Goal: Task Accomplishment & Management: Complete application form

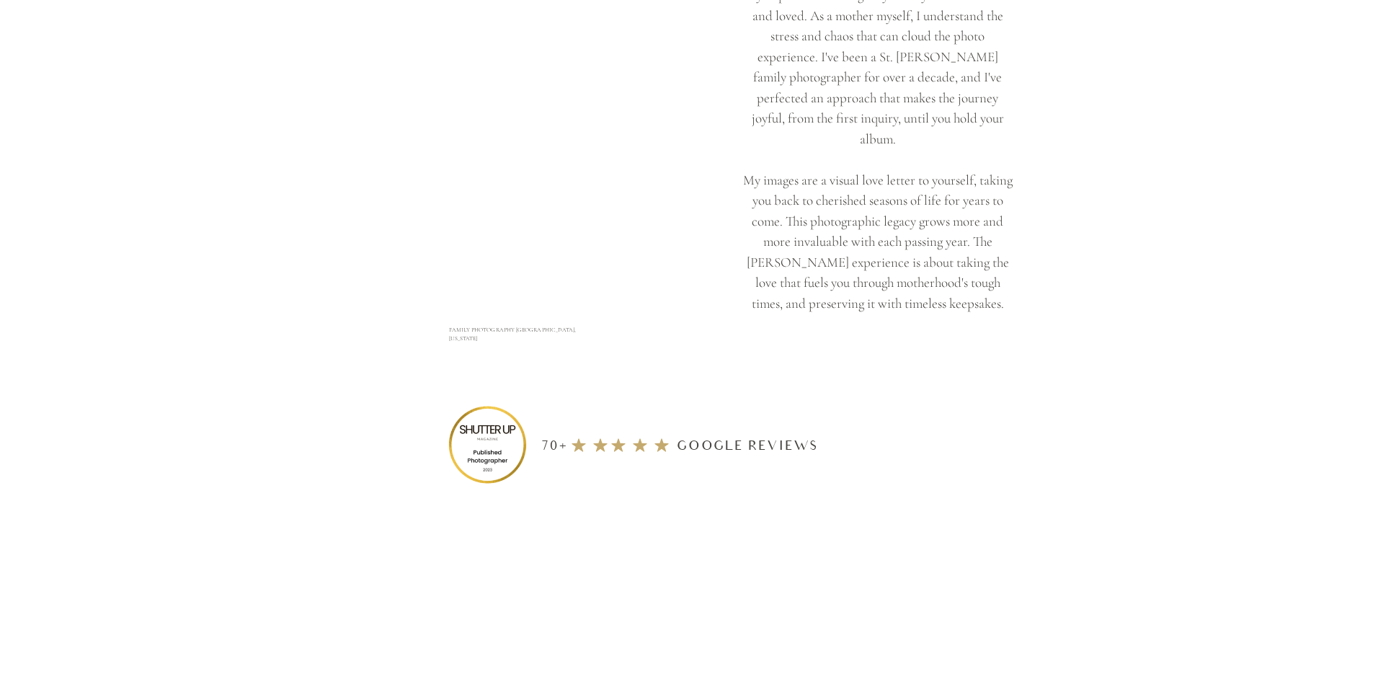
scroll to position [5765, 0]
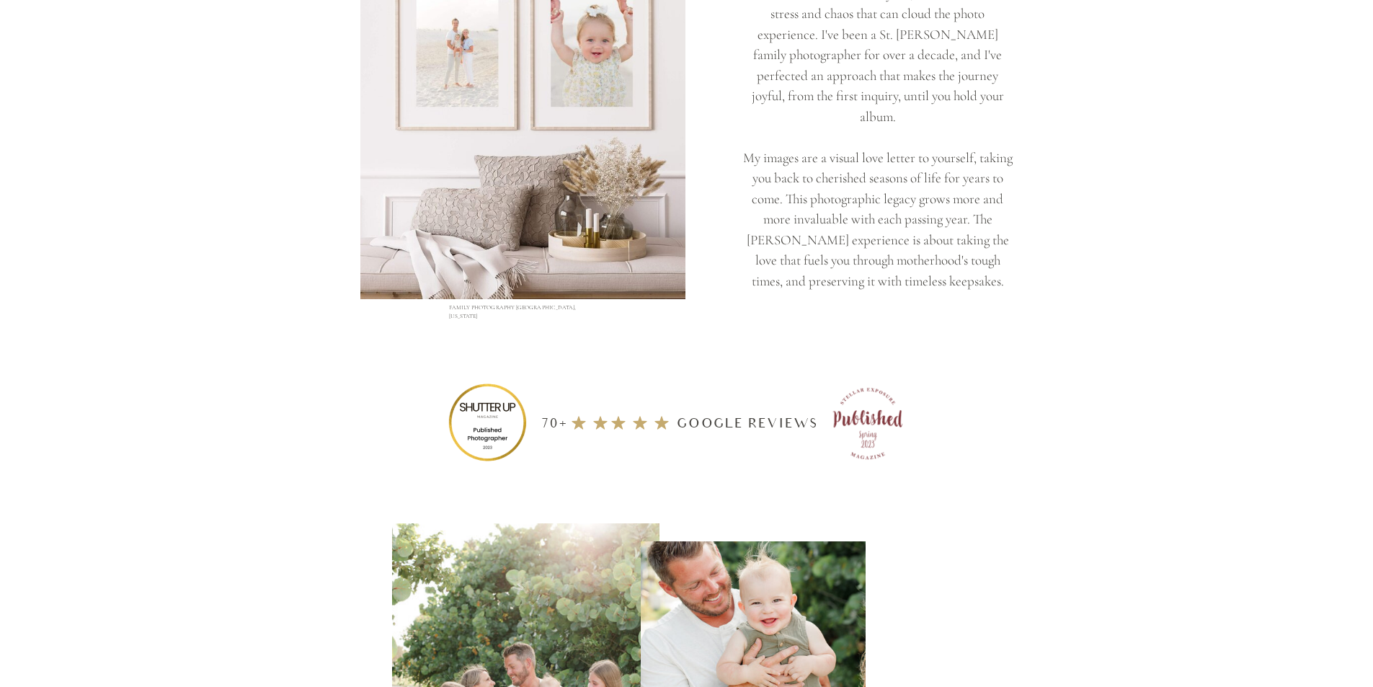
click at [613, 425] on icon at bounding box center [619, 422] width 22 height 17
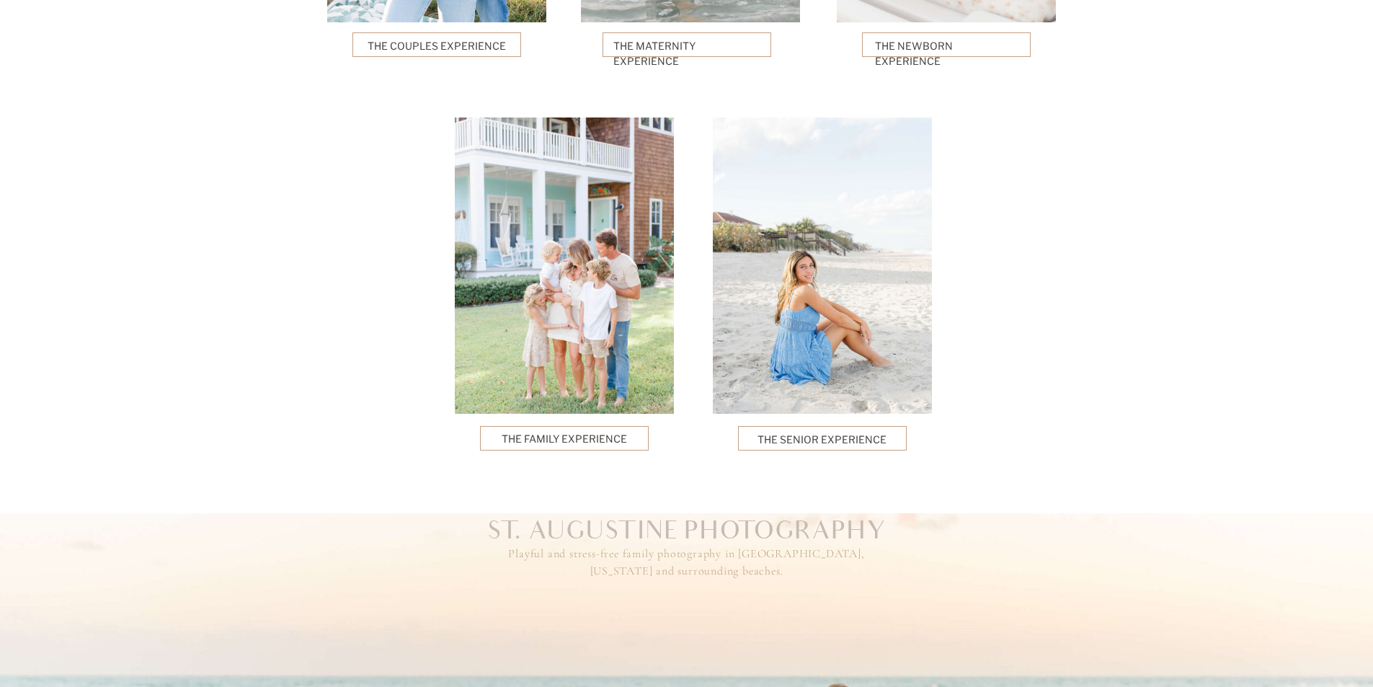
scroll to position [3603, 0]
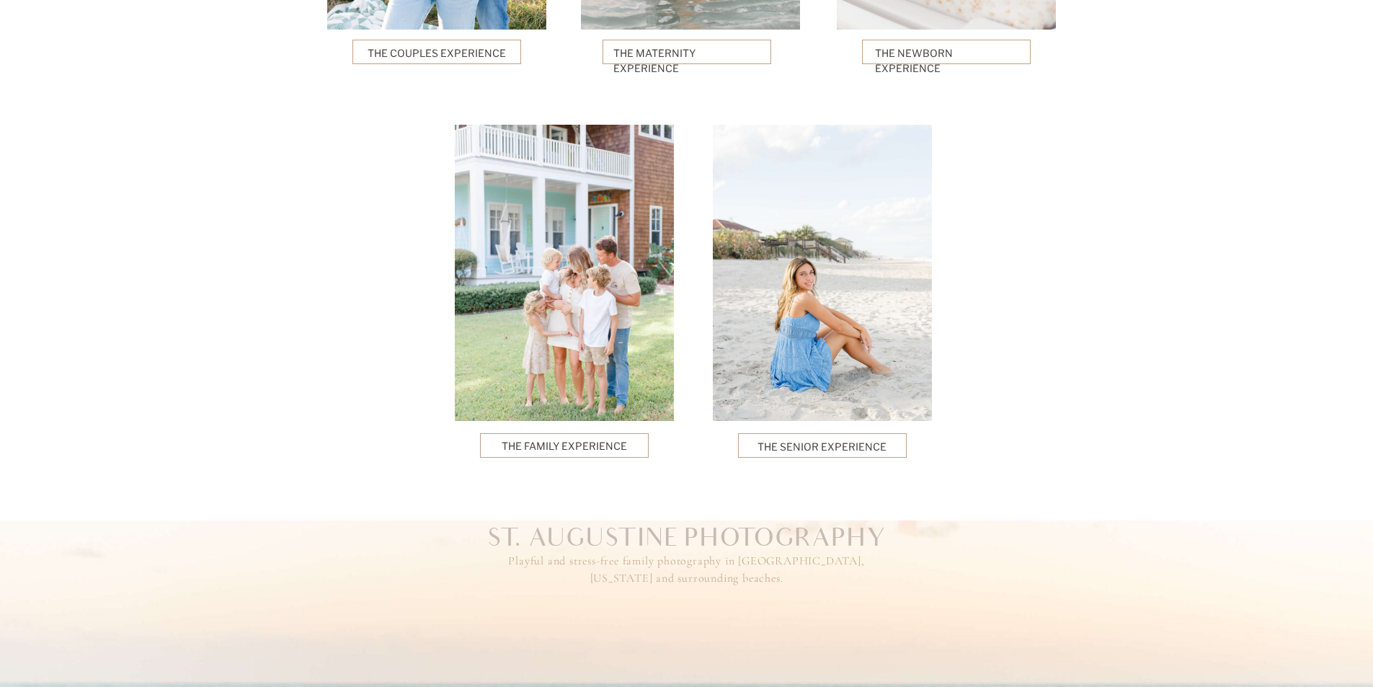
click at [550, 328] on div at bounding box center [564, 273] width 219 height 296
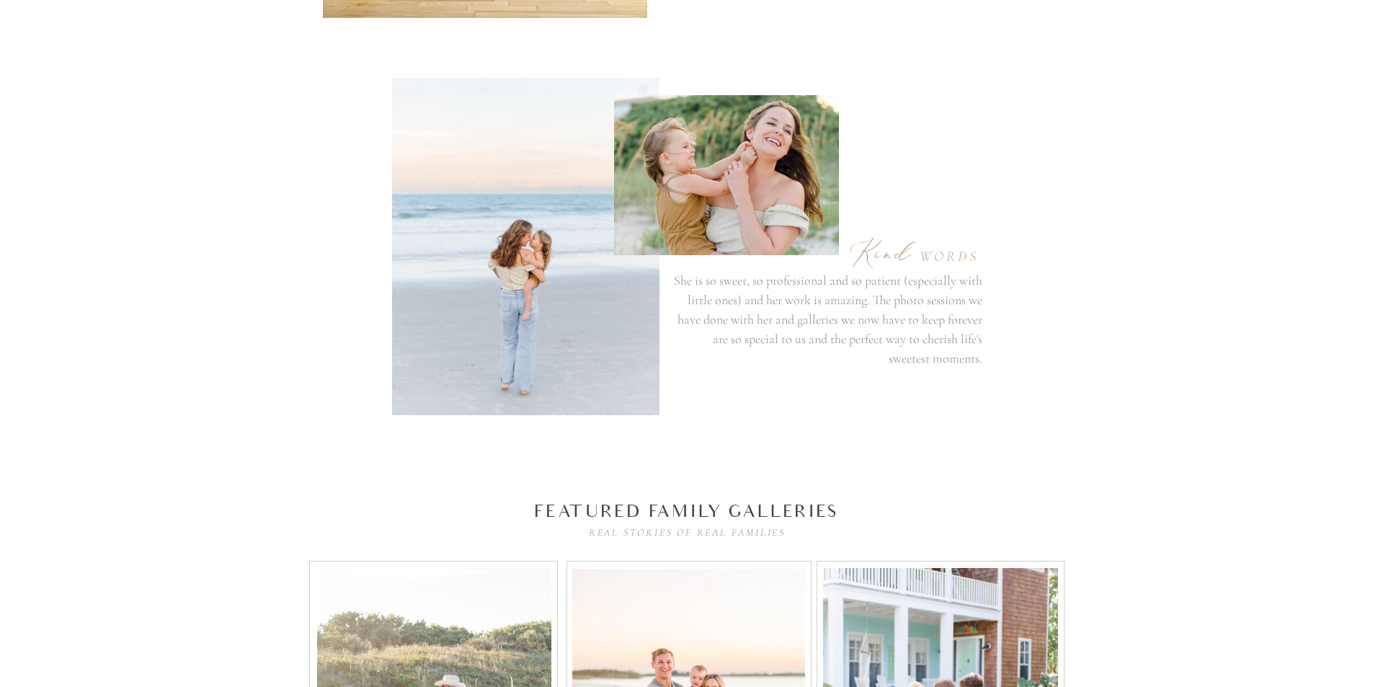
scroll to position [4252, 0]
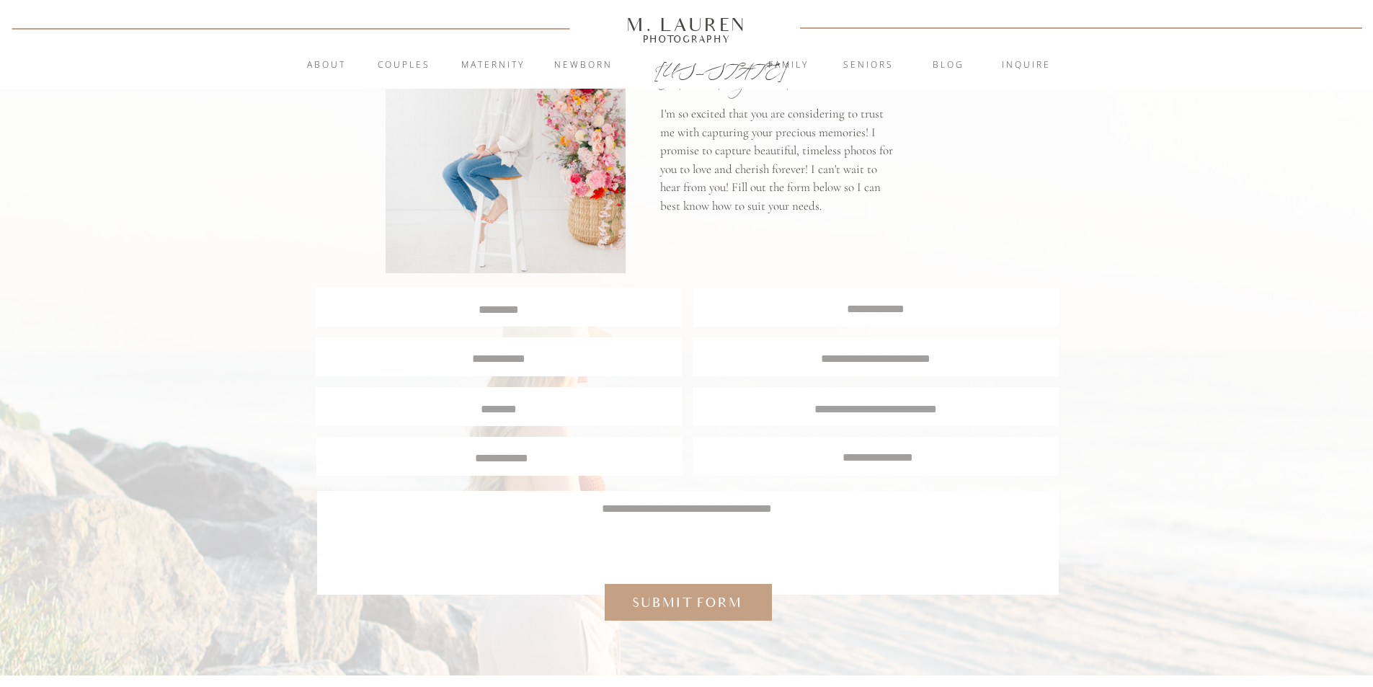
scroll to position [144, 0]
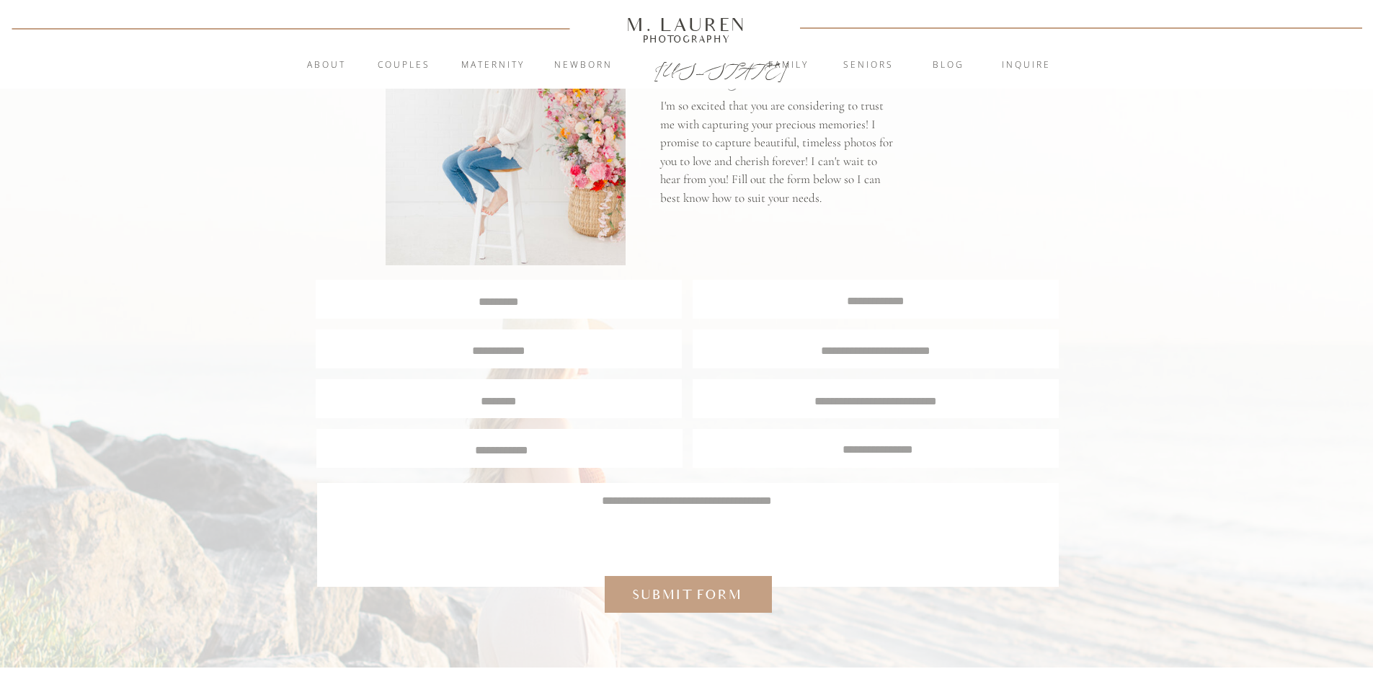
click at [477, 293] on textarea at bounding box center [499, 300] width 364 height 14
type textarea "**********"
click at [443, 352] on textarea at bounding box center [499, 348] width 342 height 13
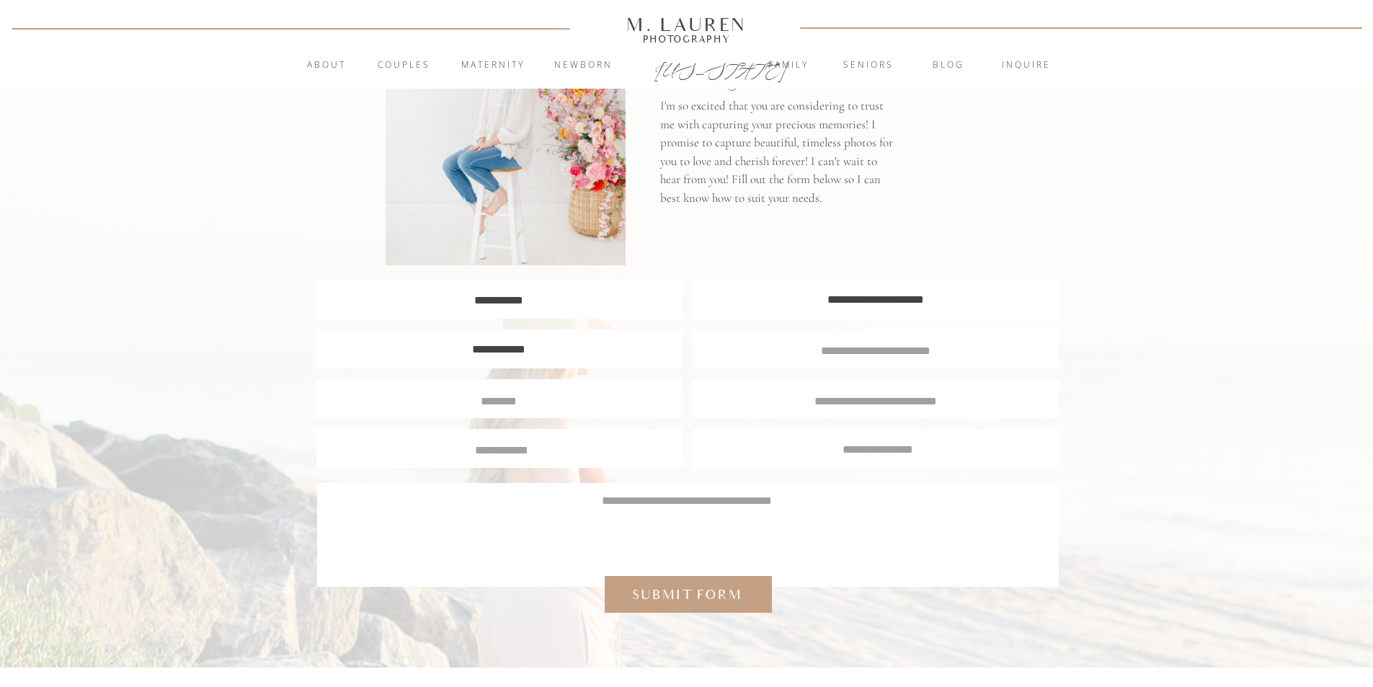
type textarea "**********"
click at [762, 350] on textarea at bounding box center [875, 348] width 339 height 13
type textarea "**********"
click at [574, 404] on textarea at bounding box center [499, 399] width 344 height 13
type textarea "**********"
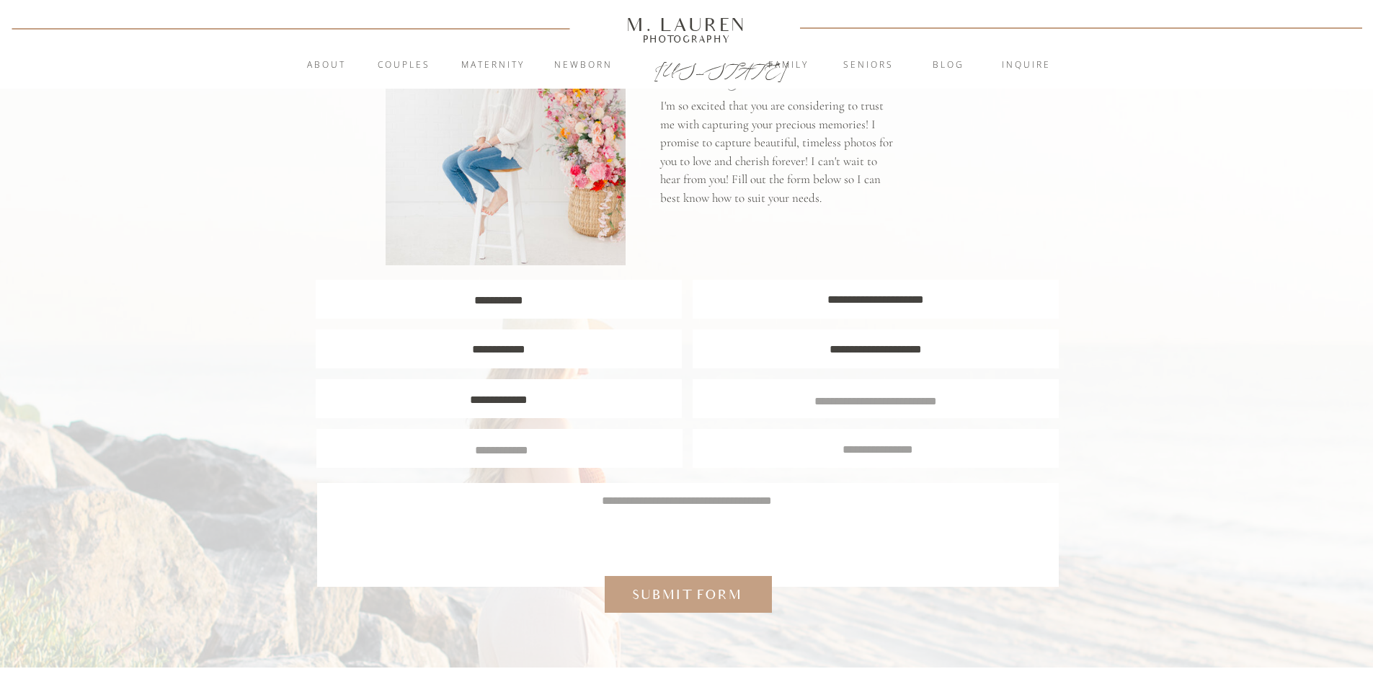
click at [801, 399] on textarea at bounding box center [876, 399] width 344 height 13
type textarea "**********"
click at [576, 460] on div at bounding box center [499, 448] width 366 height 39
click at [569, 450] on textarea at bounding box center [502, 448] width 344 height 13
type textarea "******"
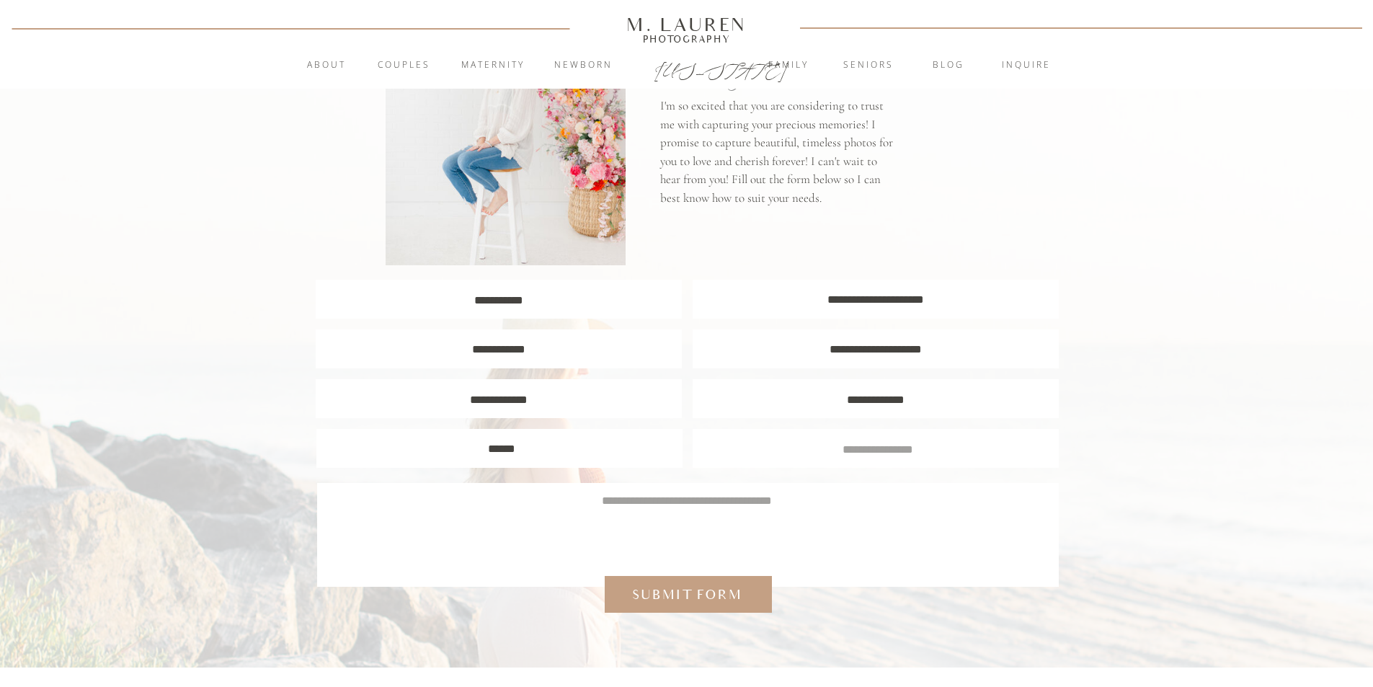
click at [827, 455] on div at bounding box center [876, 448] width 366 height 39
click at [827, 448] on textarea at bounding box center [878, 447] width 344 height 13
click at [827, 447] on textarea at bounding box center [878, 447] width 344 height 13
type textarea "**********"
click at [724, 502] on textarea at bounding box center [686, 526] width 699 height 69
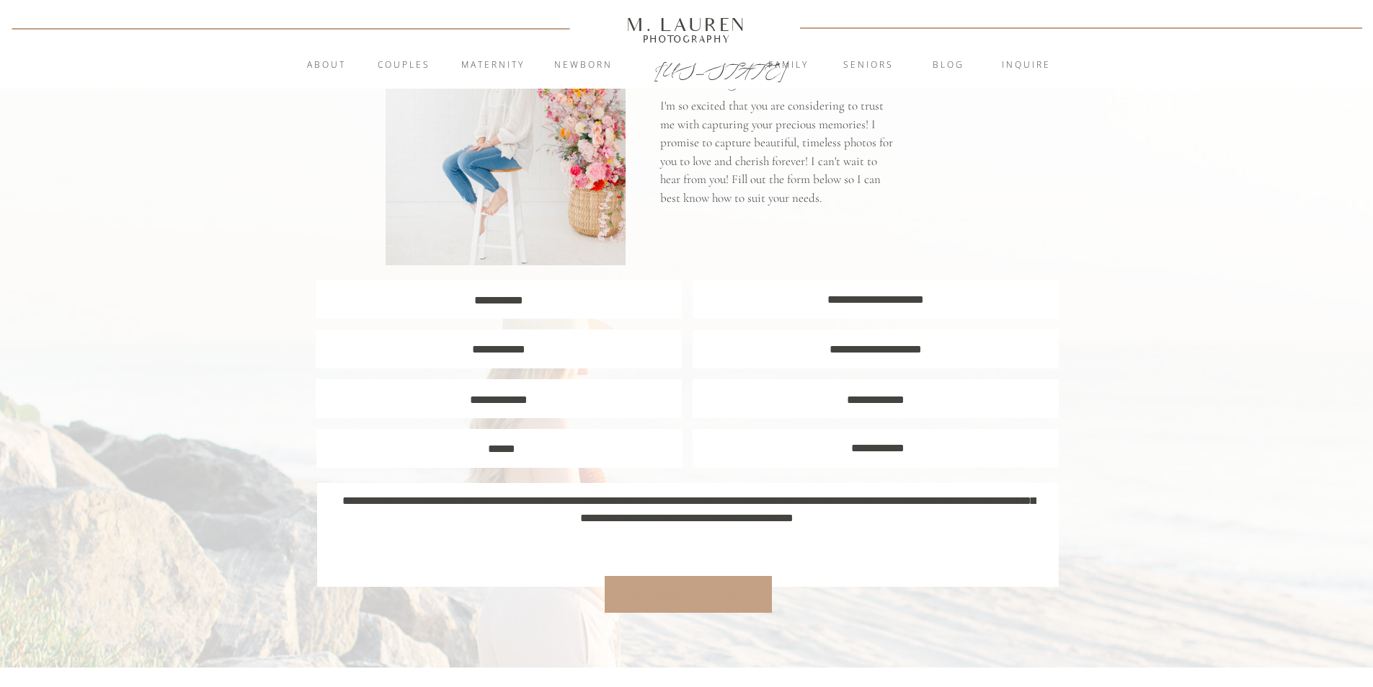
type textarea "**********"
click at [729, 586] on div "Submit form" at bounding box center [687, 594] width 123 height 19
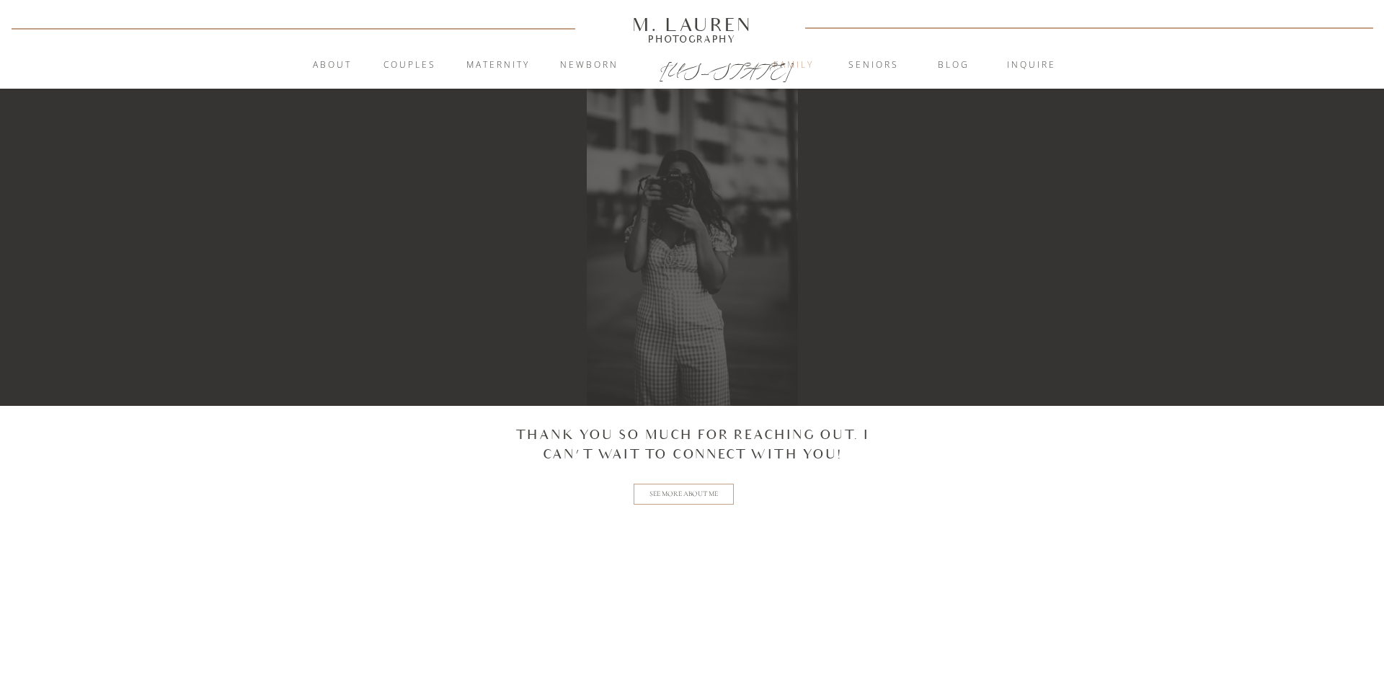
click at [788, 63] on nav "Family" at bounding box center [794, 65] width 78 height 14
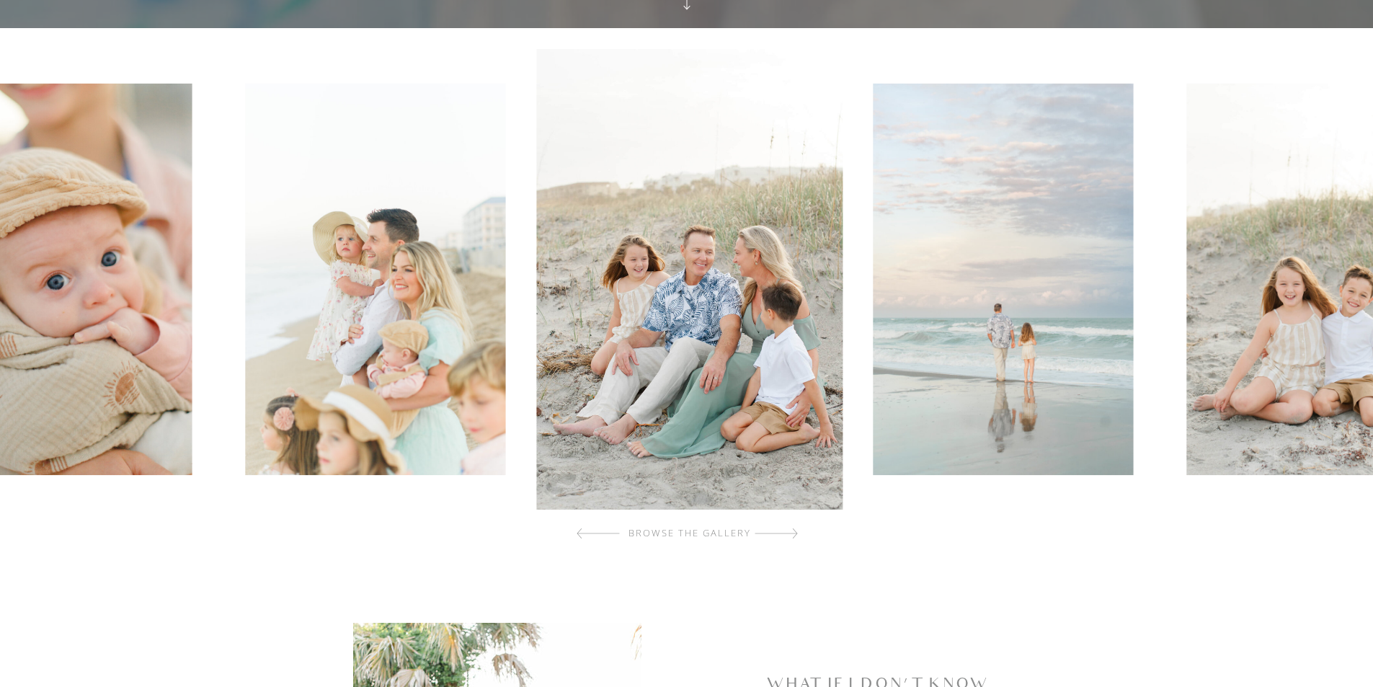
scroll to position [360, 0]
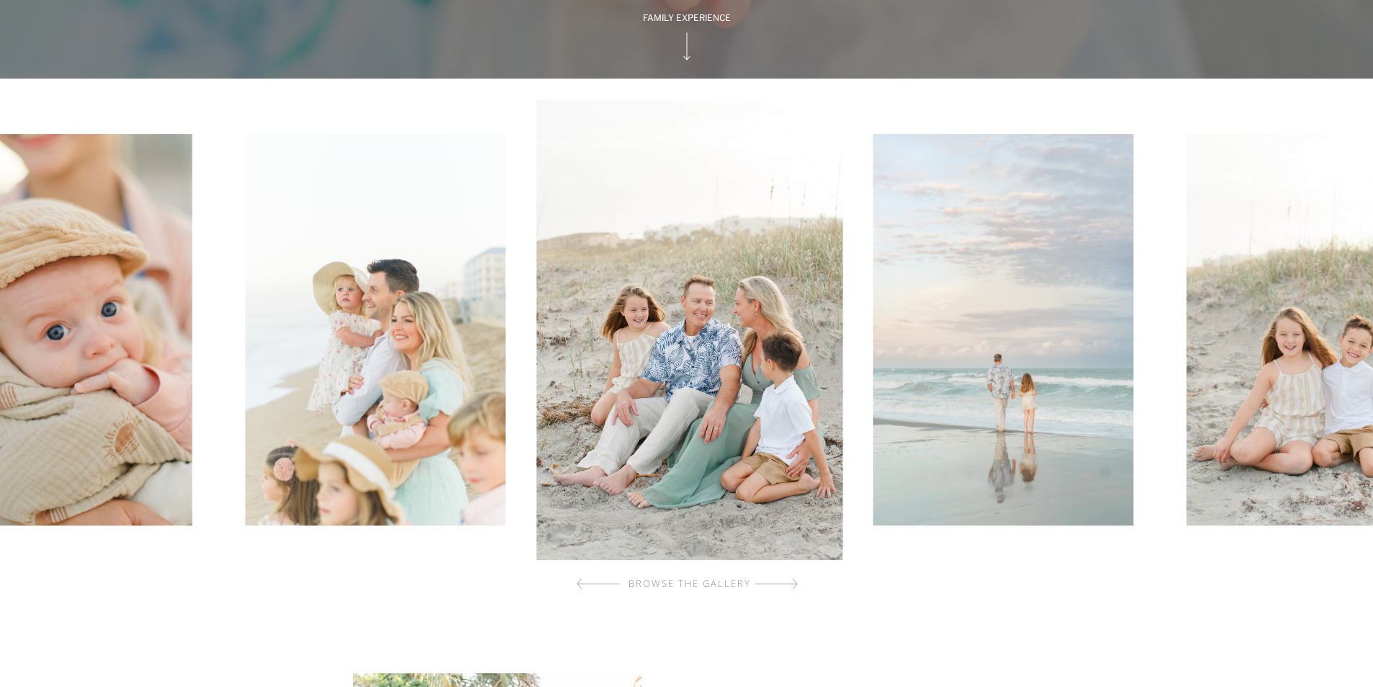
click at [744, 419] on img at bounding box center [689, 329] width 306 height 461
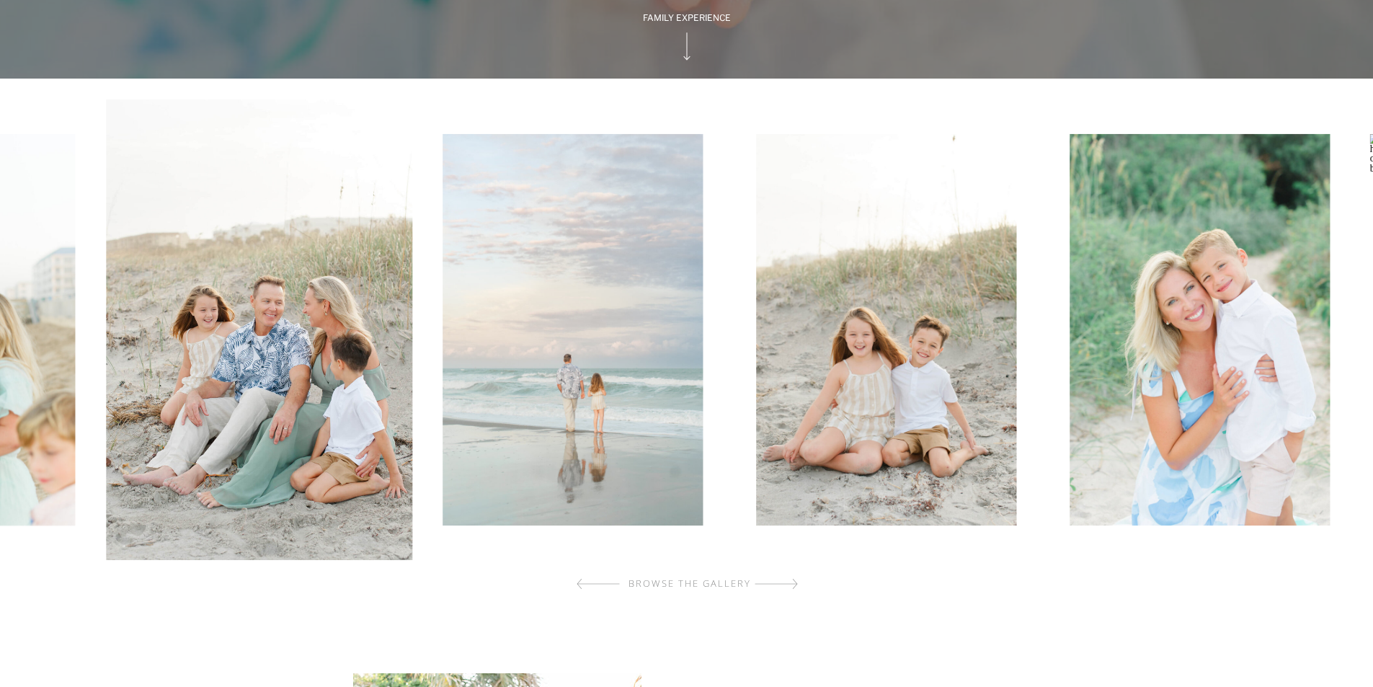
click at [518, 420] on img at bounding box center [572, 329] width 260 height 391
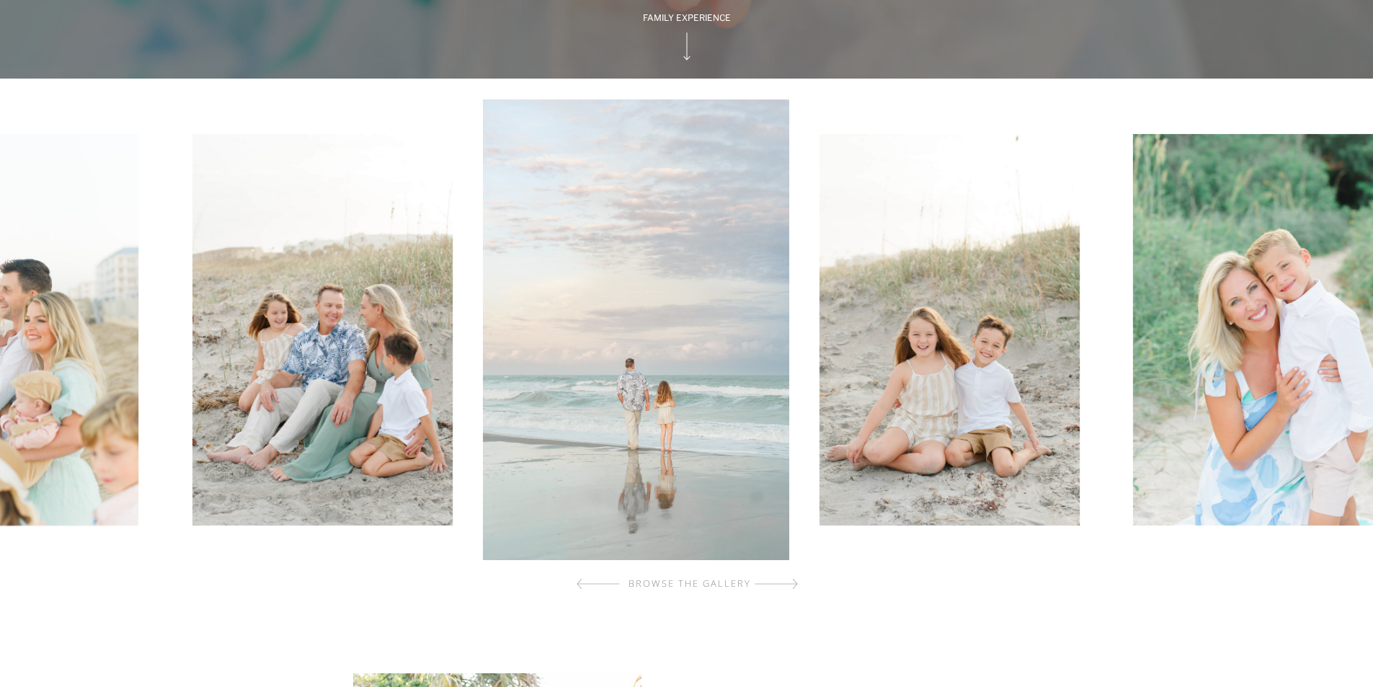
click at [819, 404] on img at bounding box center [949, 329] width 260 height 391
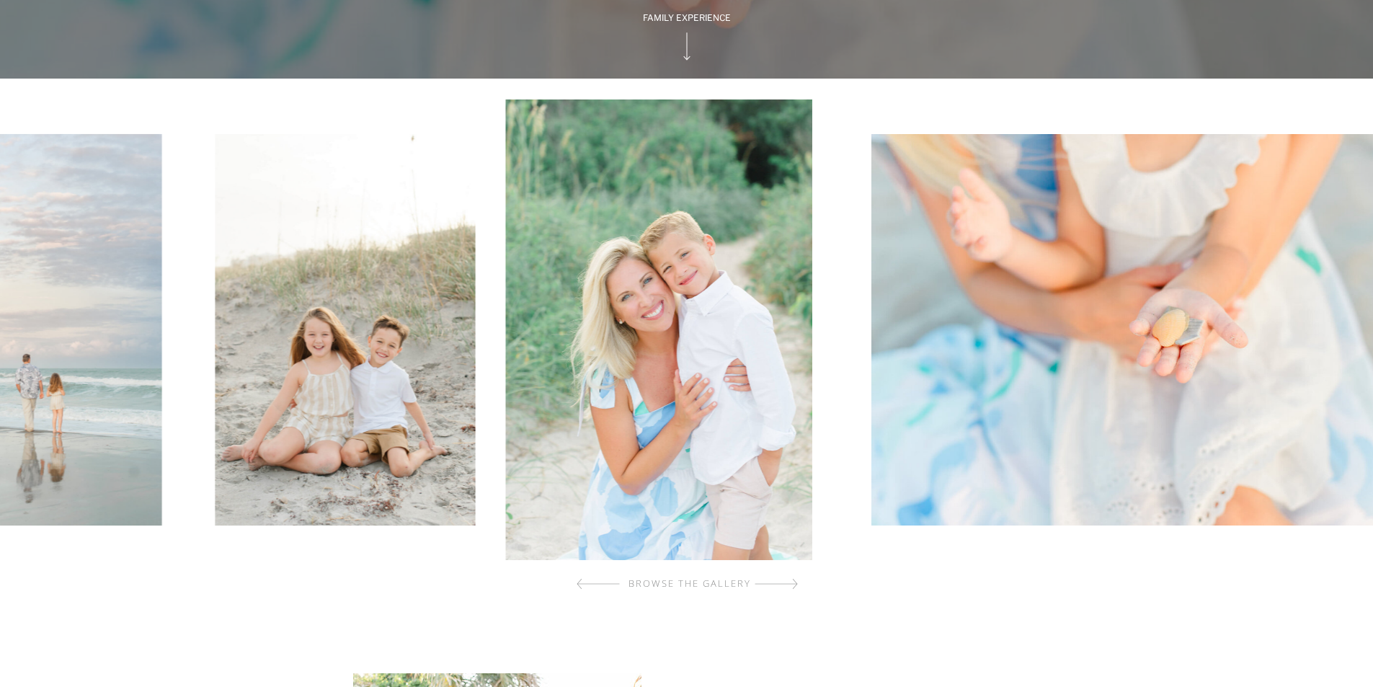
click at [871, 463] on img at bounding box center [1165, 329] width 588 height 391
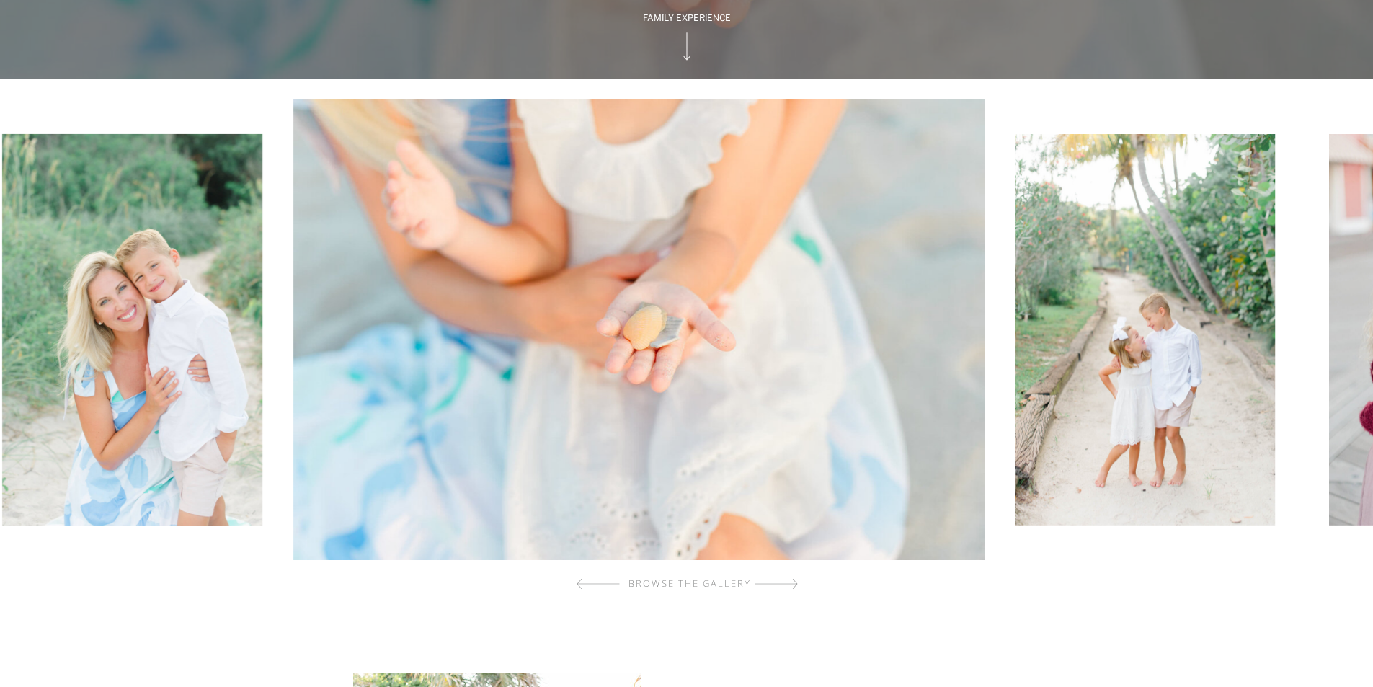
click at [406, 508] on img at bounding box center [639, 329] width 692 height 461
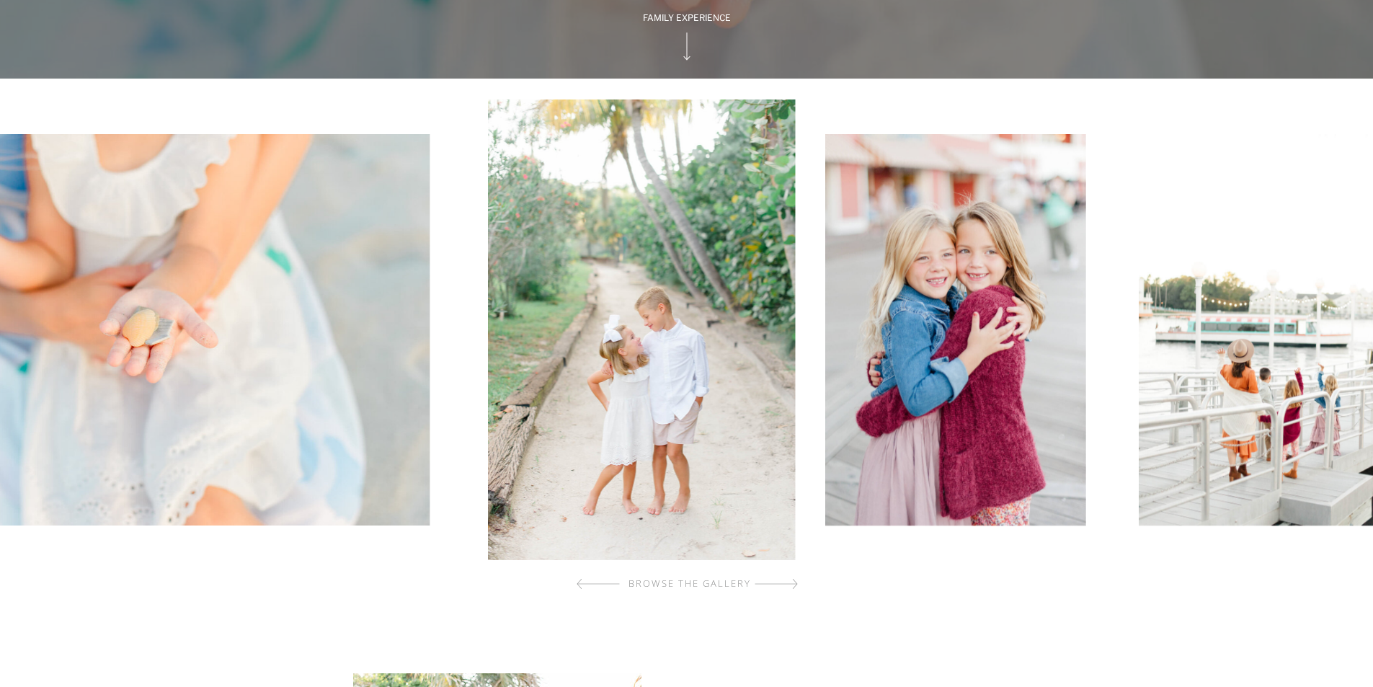
click at [825, 486] on img at bounding box center [955, 329] width 260 height 391
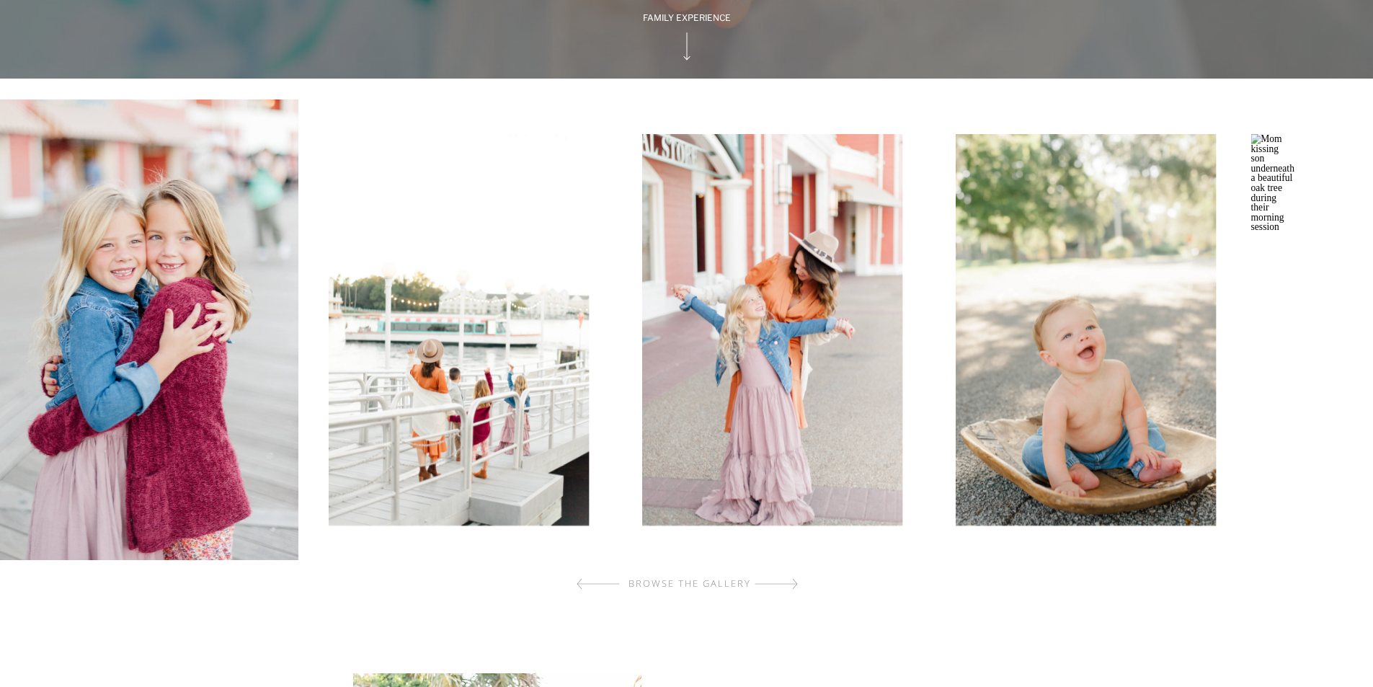
click at [509, 541] on div at bounding box center [689, 329] width 1380 height 461
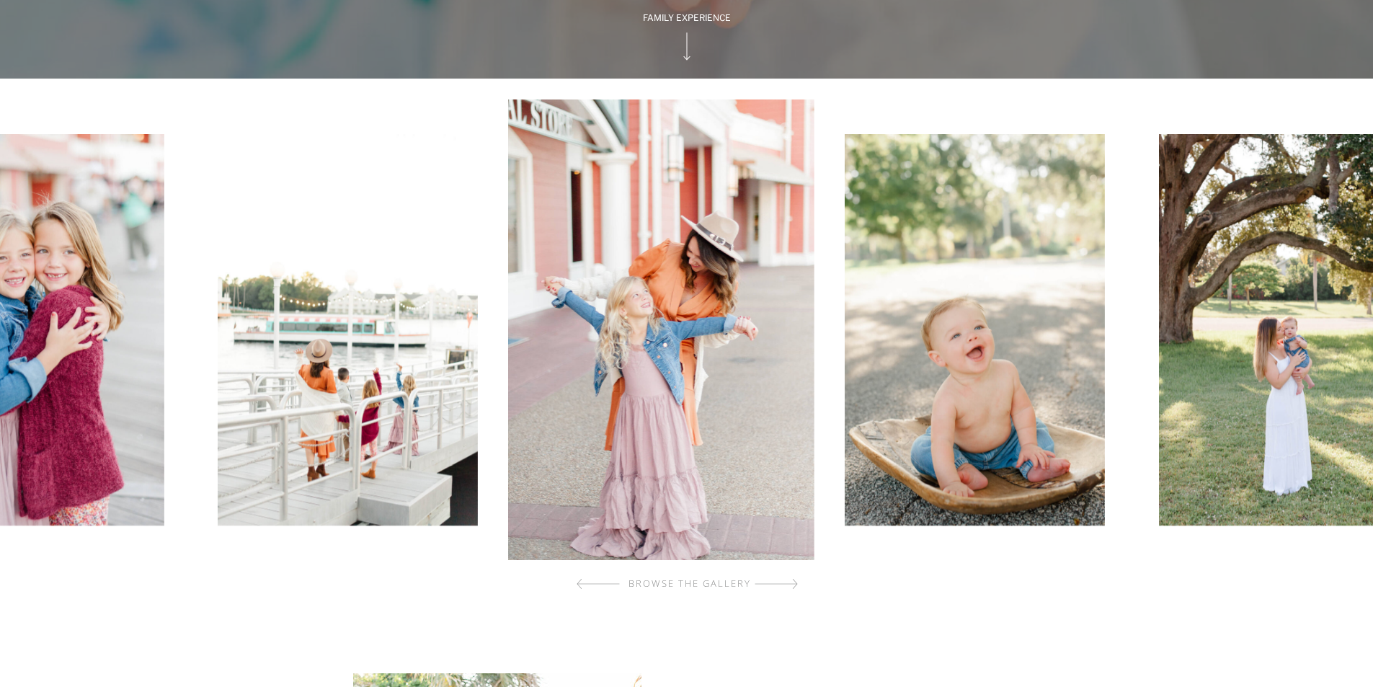
click at [845, 481] on img at bounding box center [975, 329] width 260 height 391
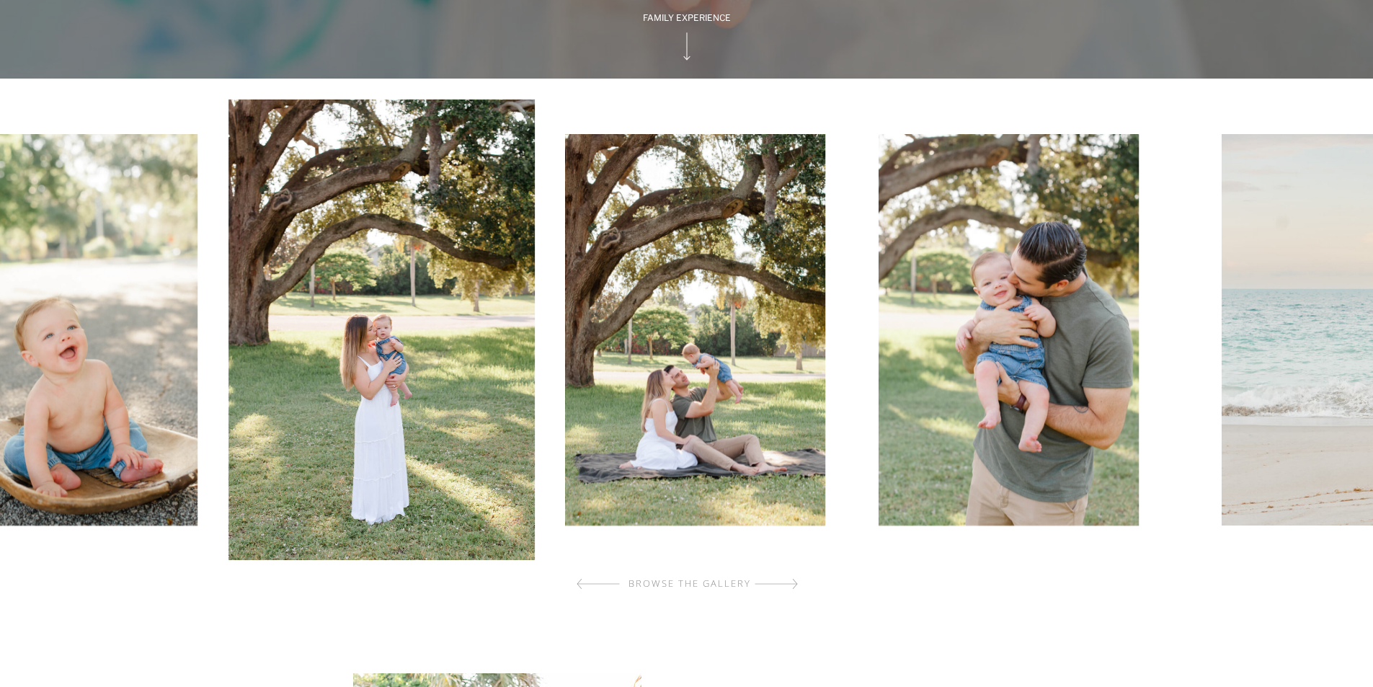
click at [676, 399] on img at bounding box center [695, 329] width 260 height 391
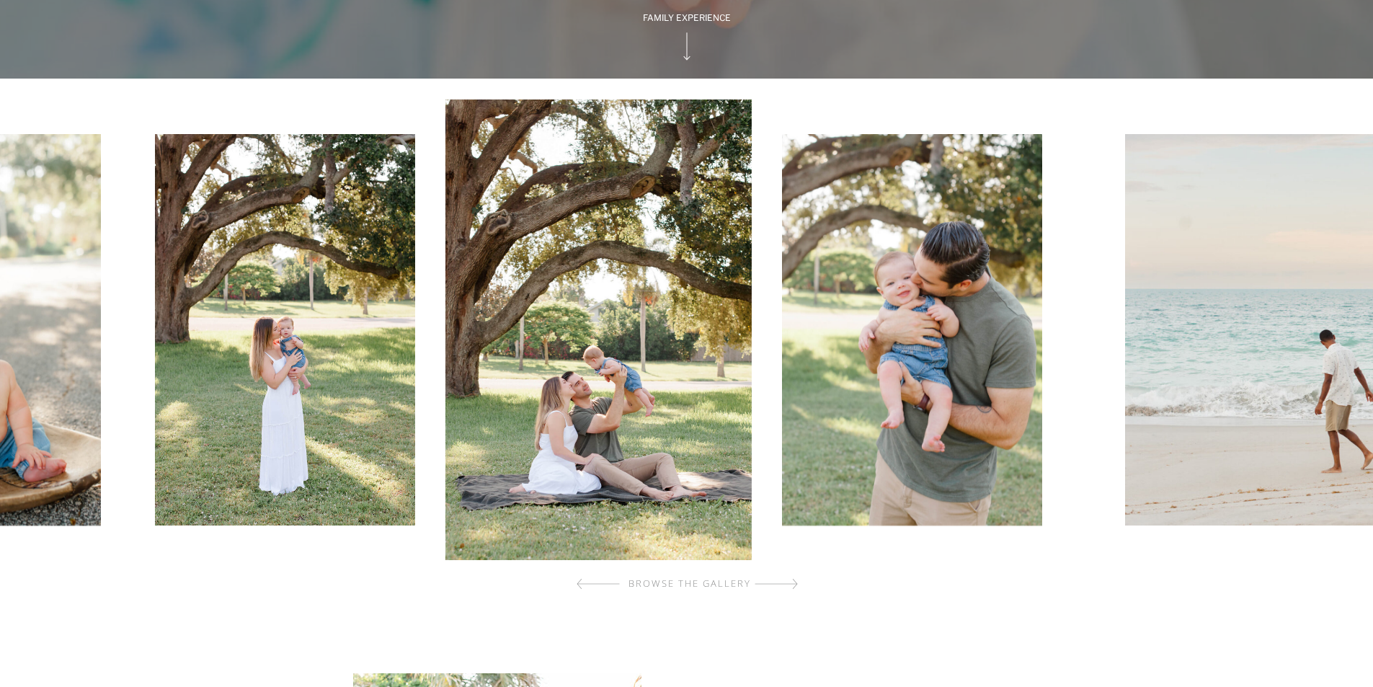
click at [782, 448] on img at bounding box center [912, 329] width 260 height 391
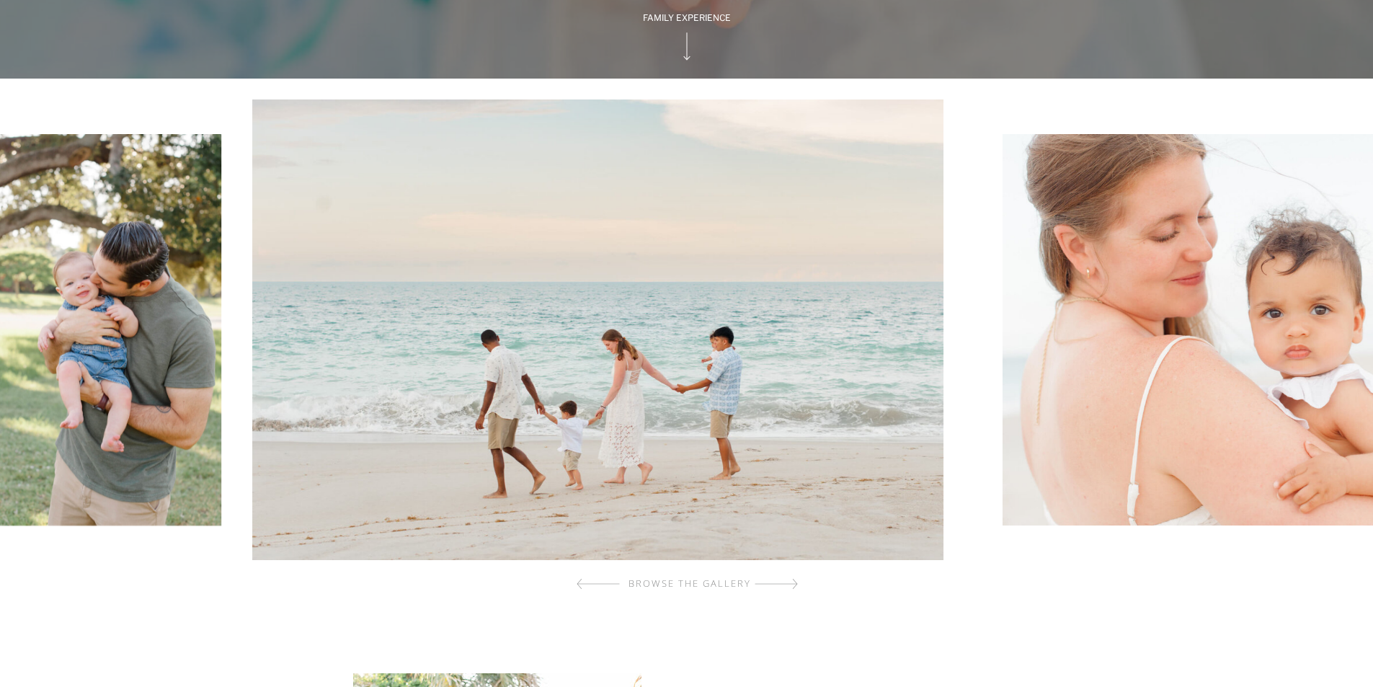
click at [423, 354] on img at bounding box center [598, 329] width 692 height 461
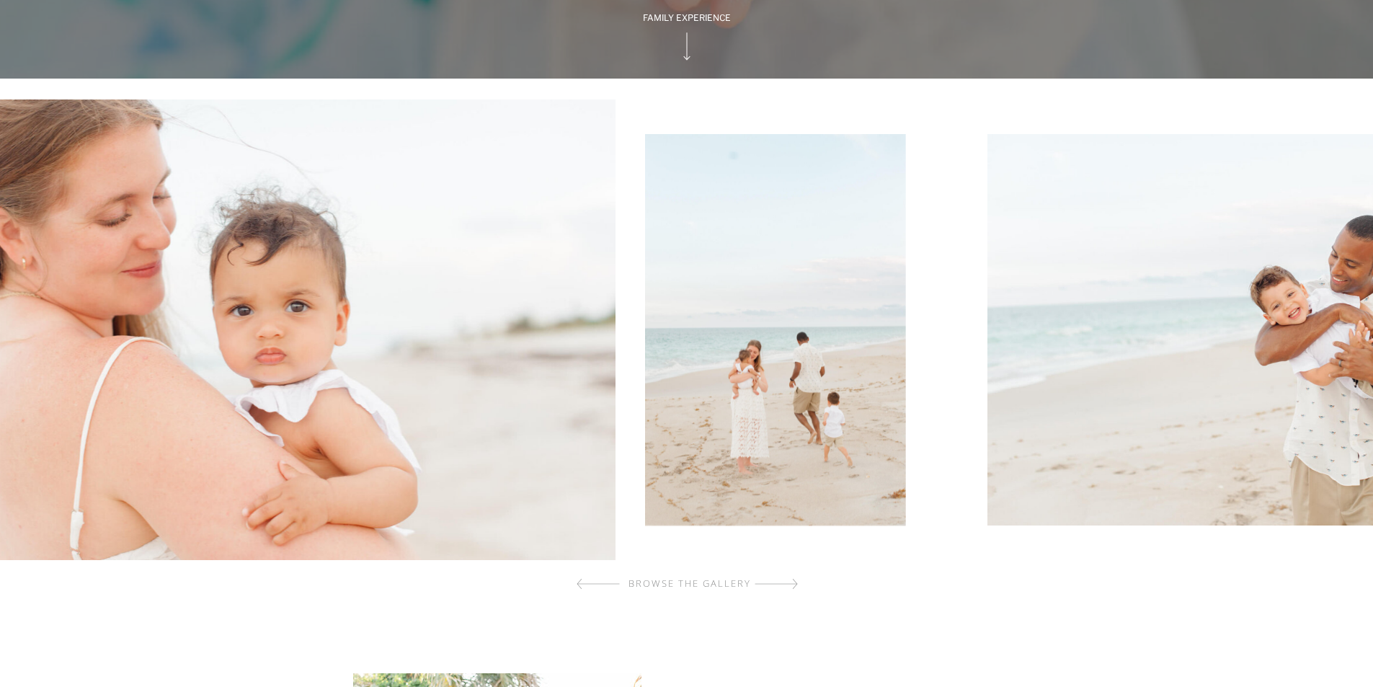
click at [366, 422] on img at bounding box center [270, 329] width 692 height 461
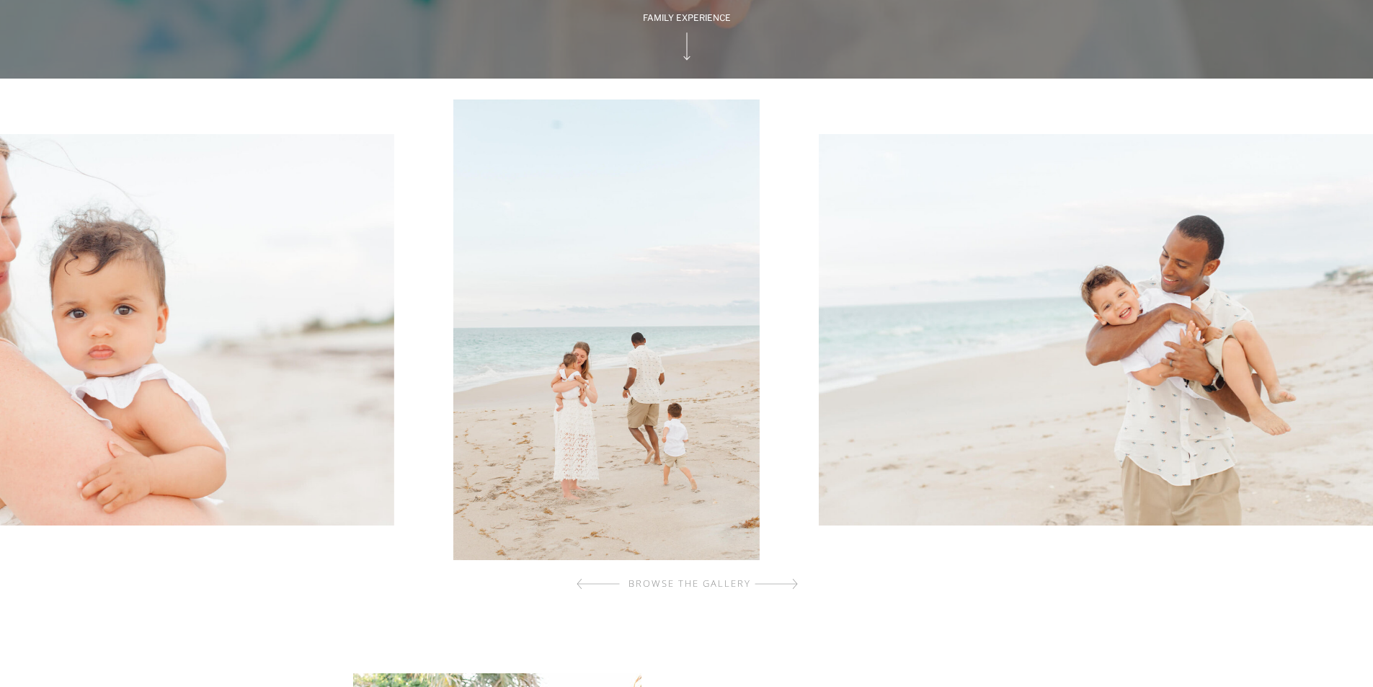
click at [819, 503] on img at bounding box center [1113, 329] width 588 height 391
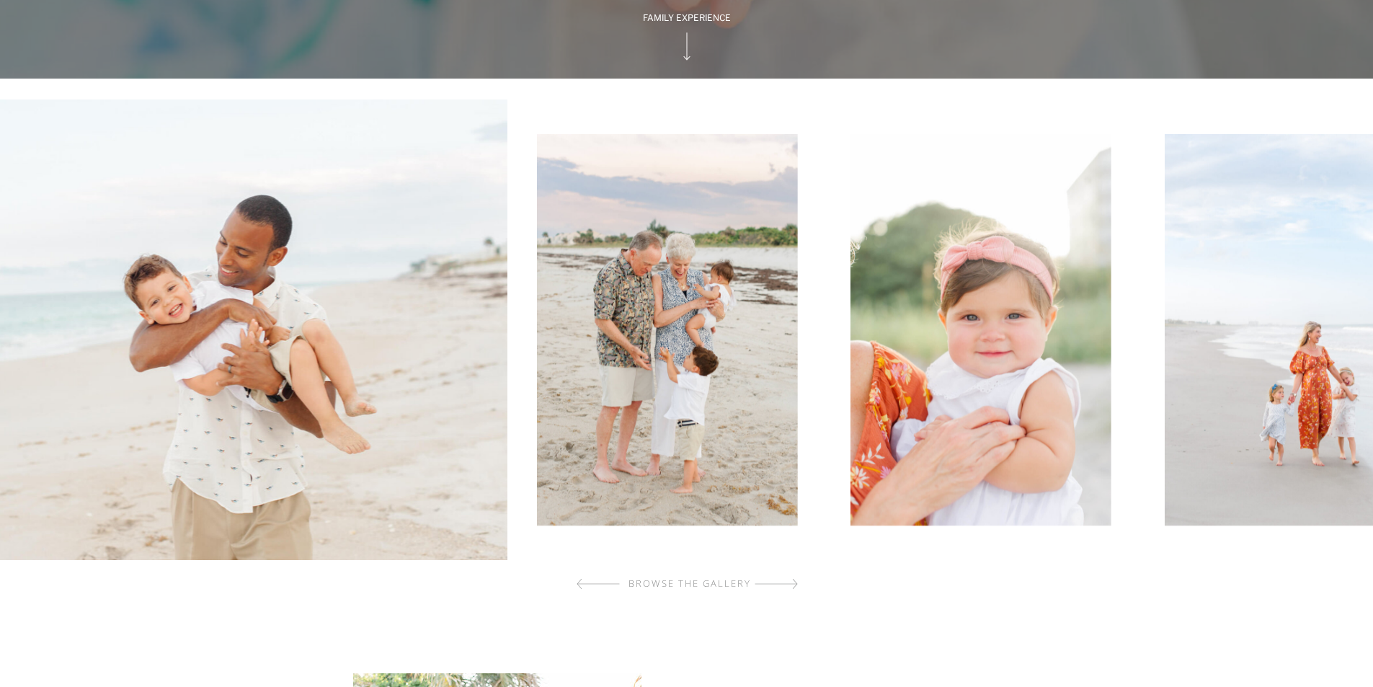
click at [449, 528] on div at bounding box center [689, 329] width 1380 height 461
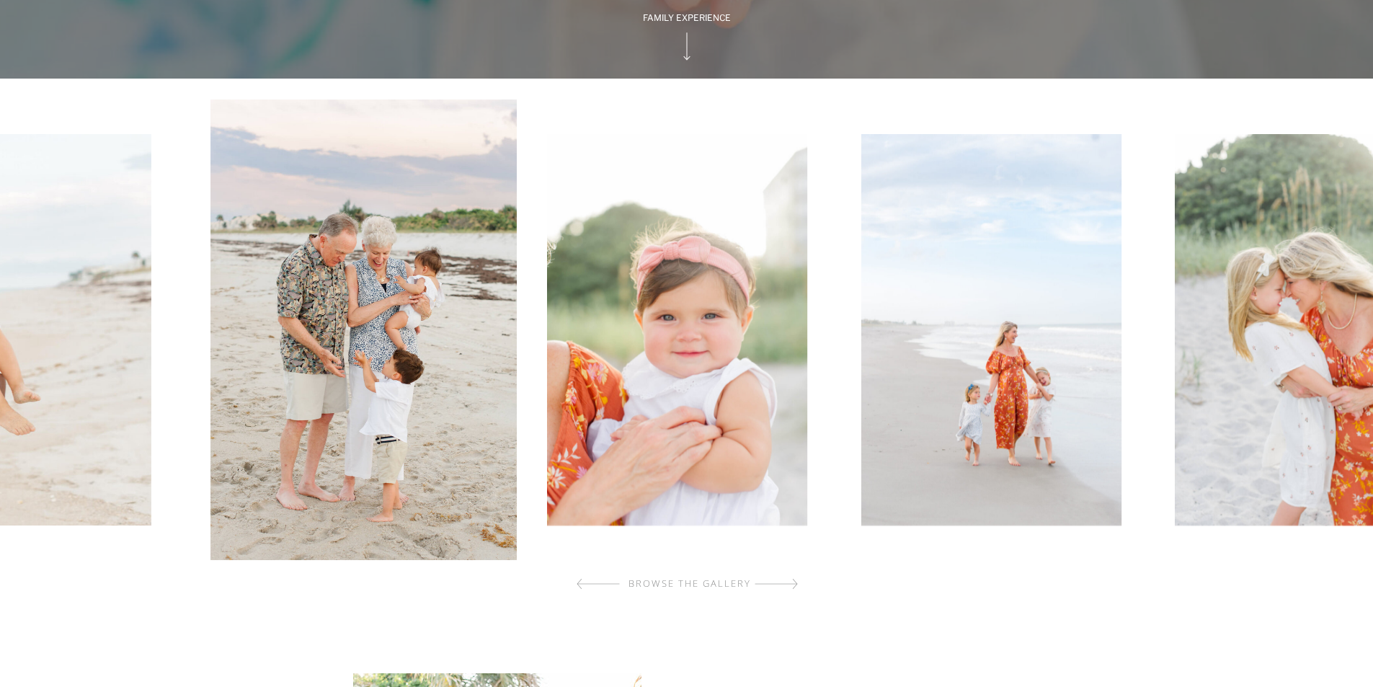
click at [617, 430] on img at bounding box center [677, 329] width 260 height 391
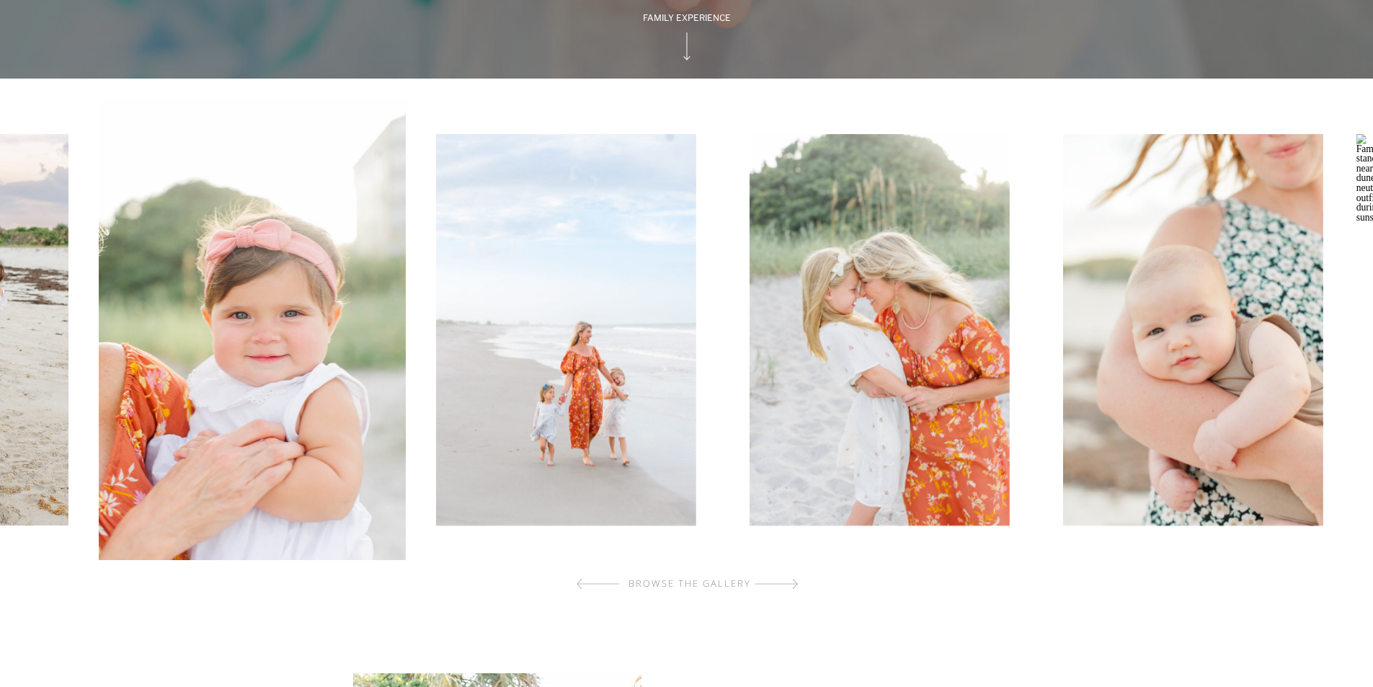
click at [554, 455] on img at bounding box center [565, 329] width 260 height 391
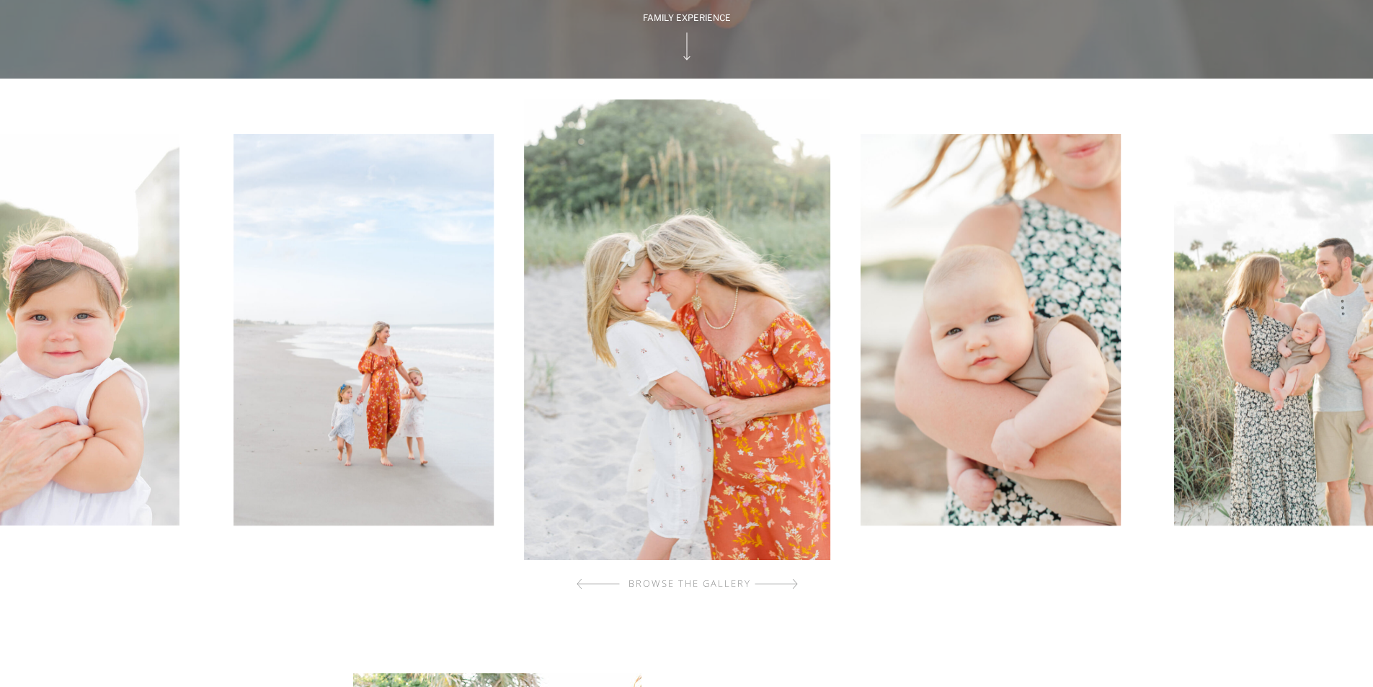
click at [541, 412] on div at bounding box center [689, 329] width 1380 height 461
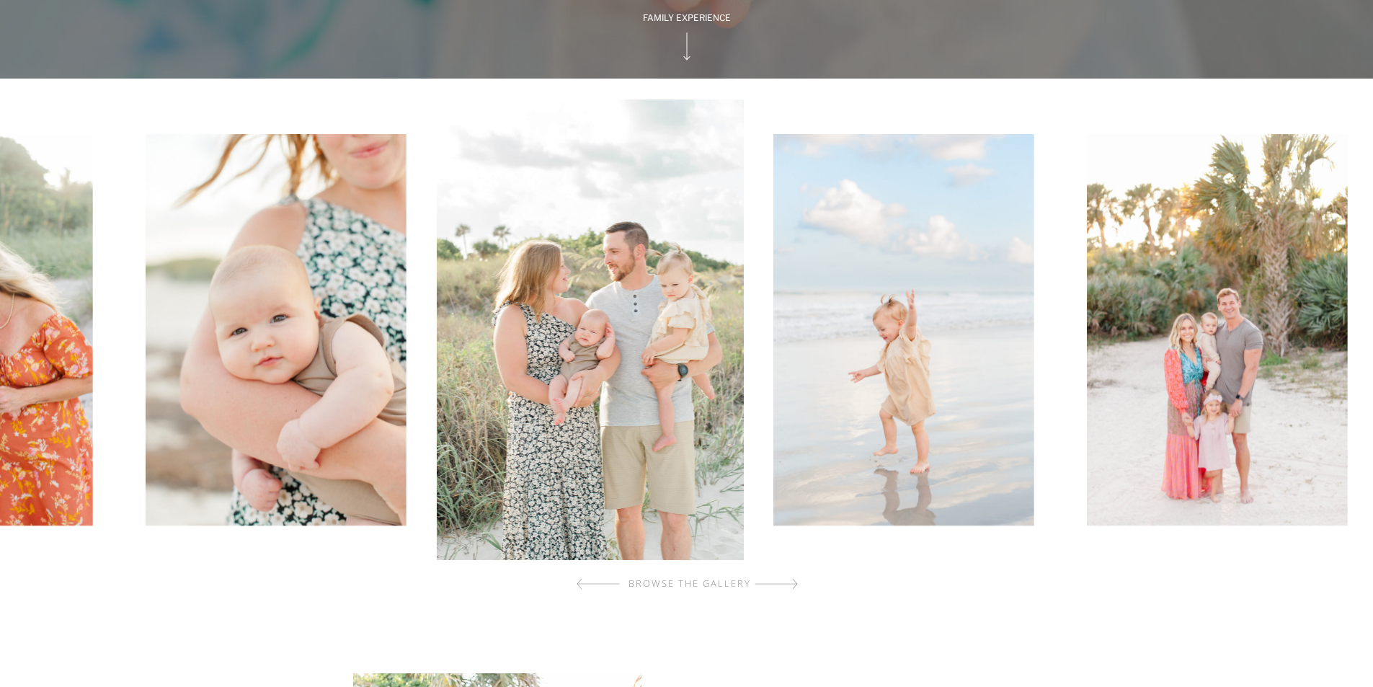
click at [773, 408] on img at bounding box center [903, 329] width 260 height 391
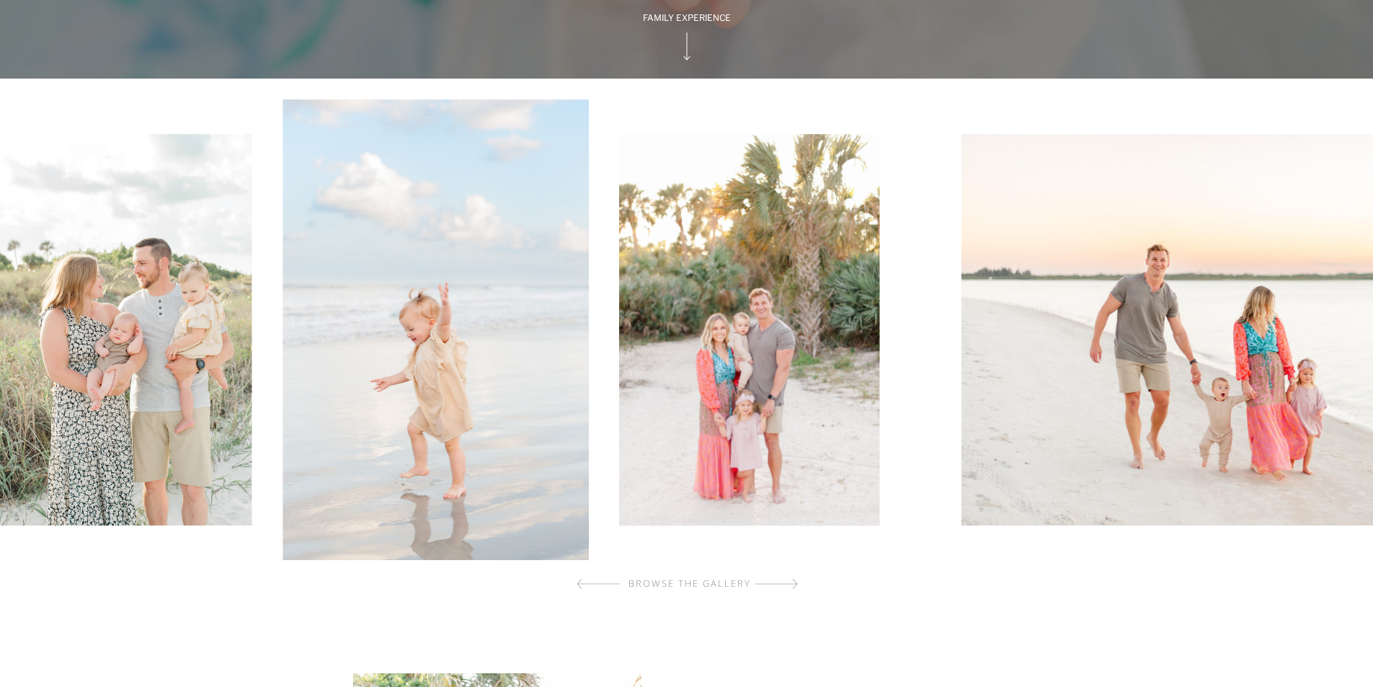
click at [708, 436] on div at bounding box center [689, 329] width 1380 height 461
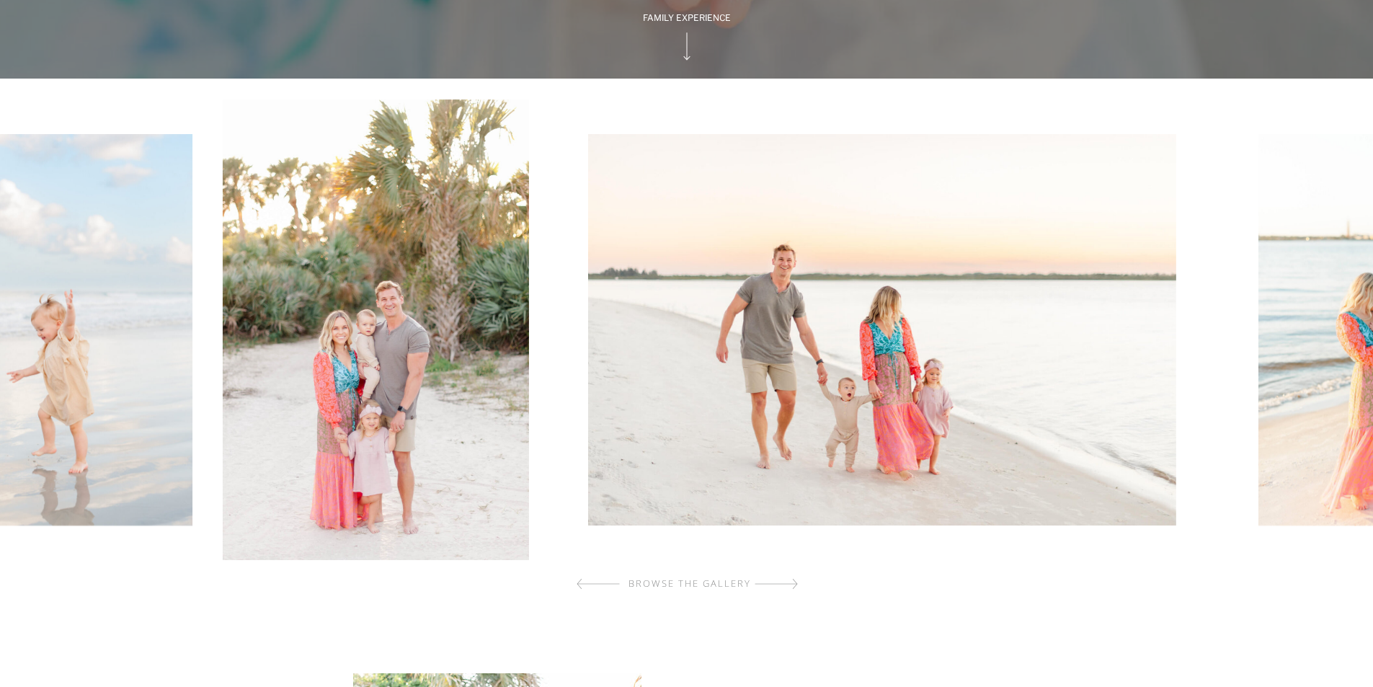
click at [658, 472] on img at bounding box center [882, 329] width 588 height 391
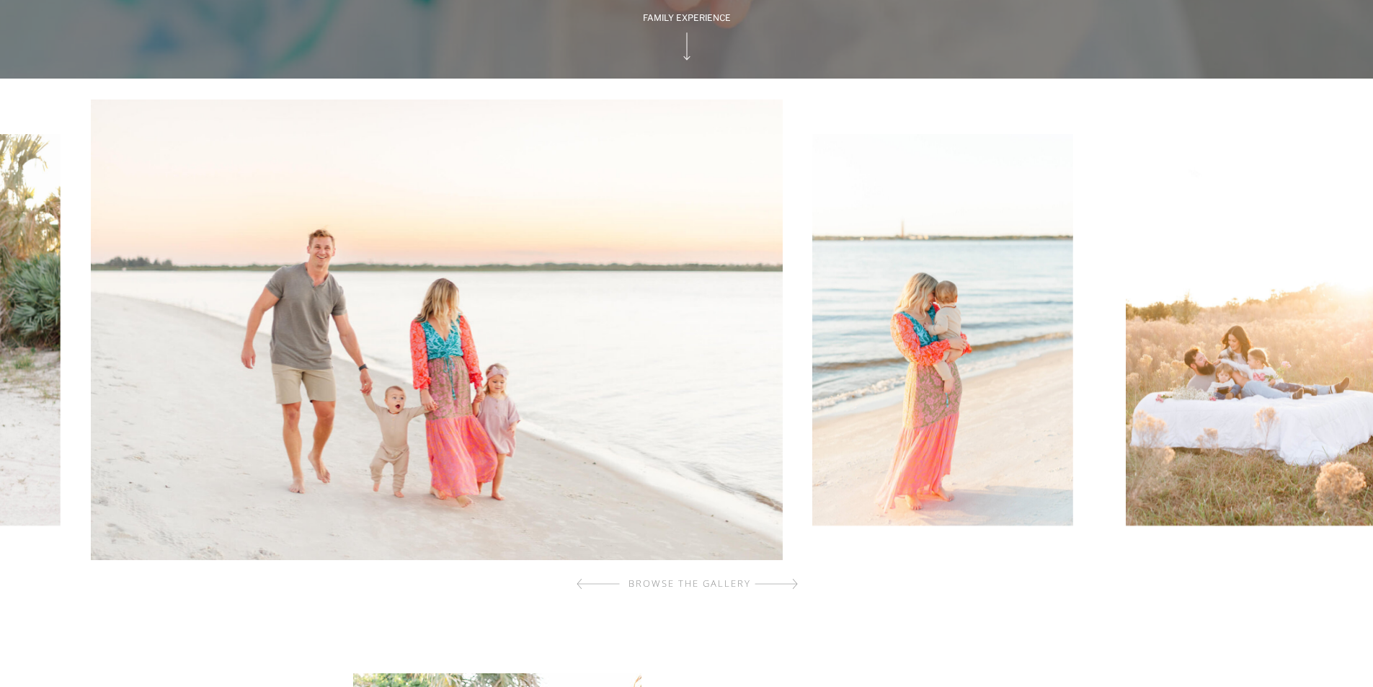
click at [586, 484] on img at bounding box center [437, 329] width 692 height 461
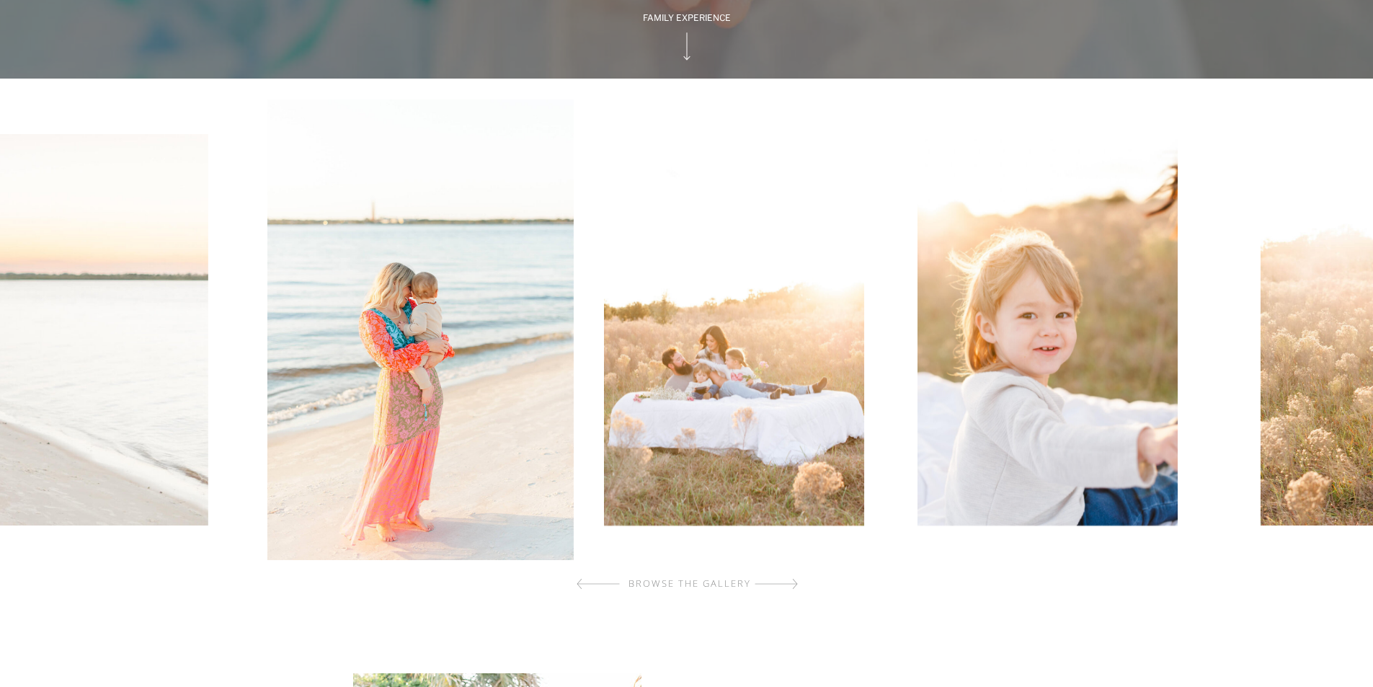
click at [534, 424] on img at bounding box center [420, 329] width 306 height 461
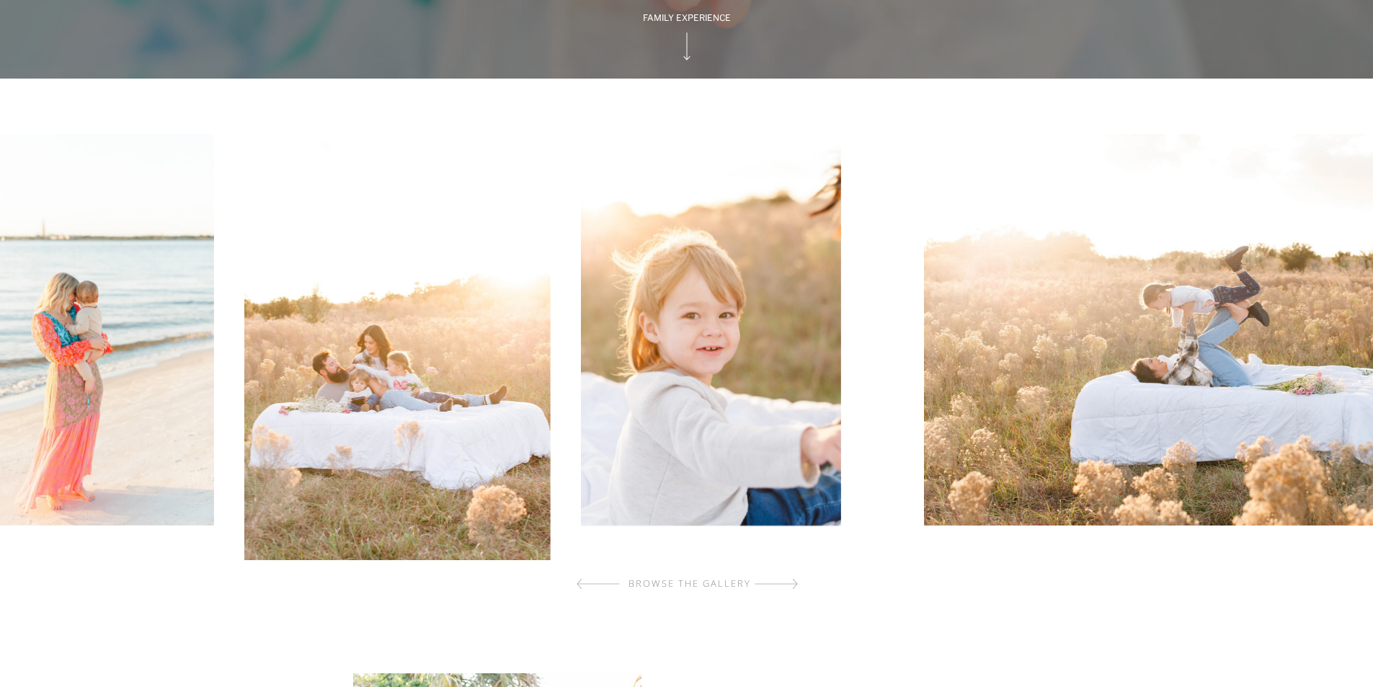
click at [488, 409] on img at bounding box center [397, 329] width 306 height 461
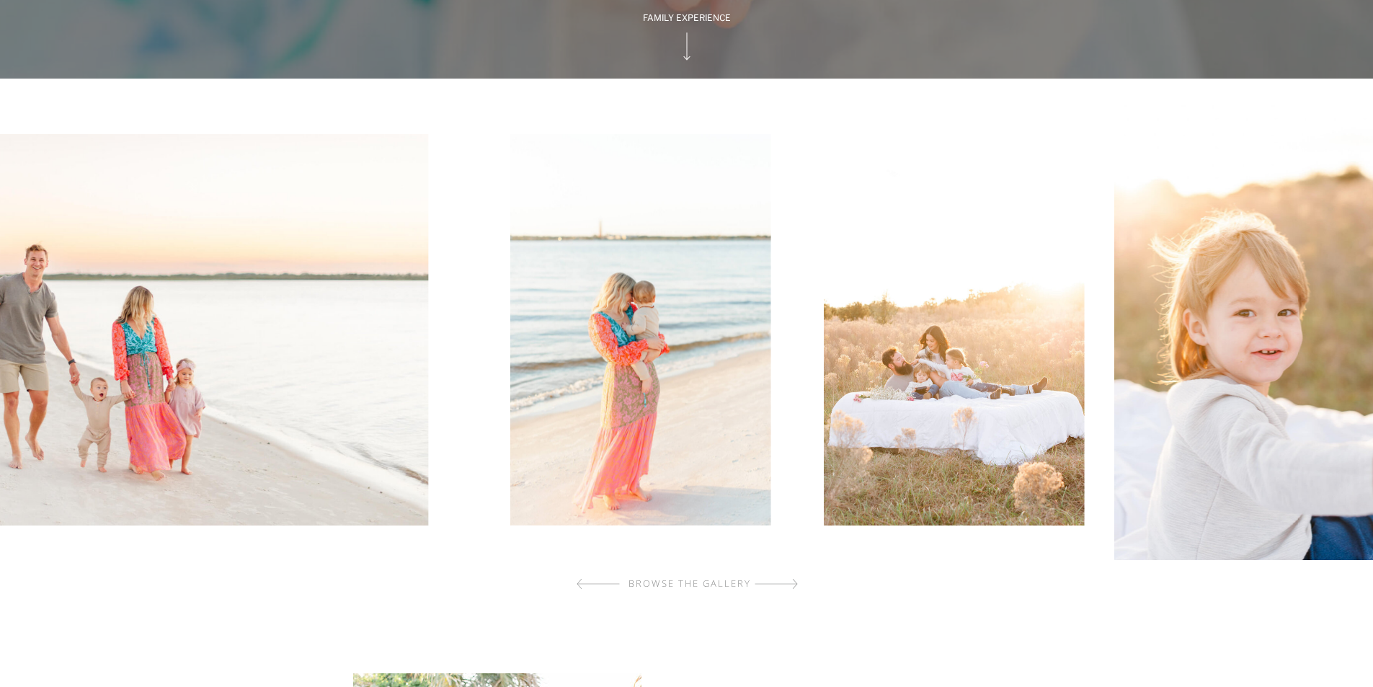
click at [863, 343] on img at bounding box center [954, 329] width 260 height 391
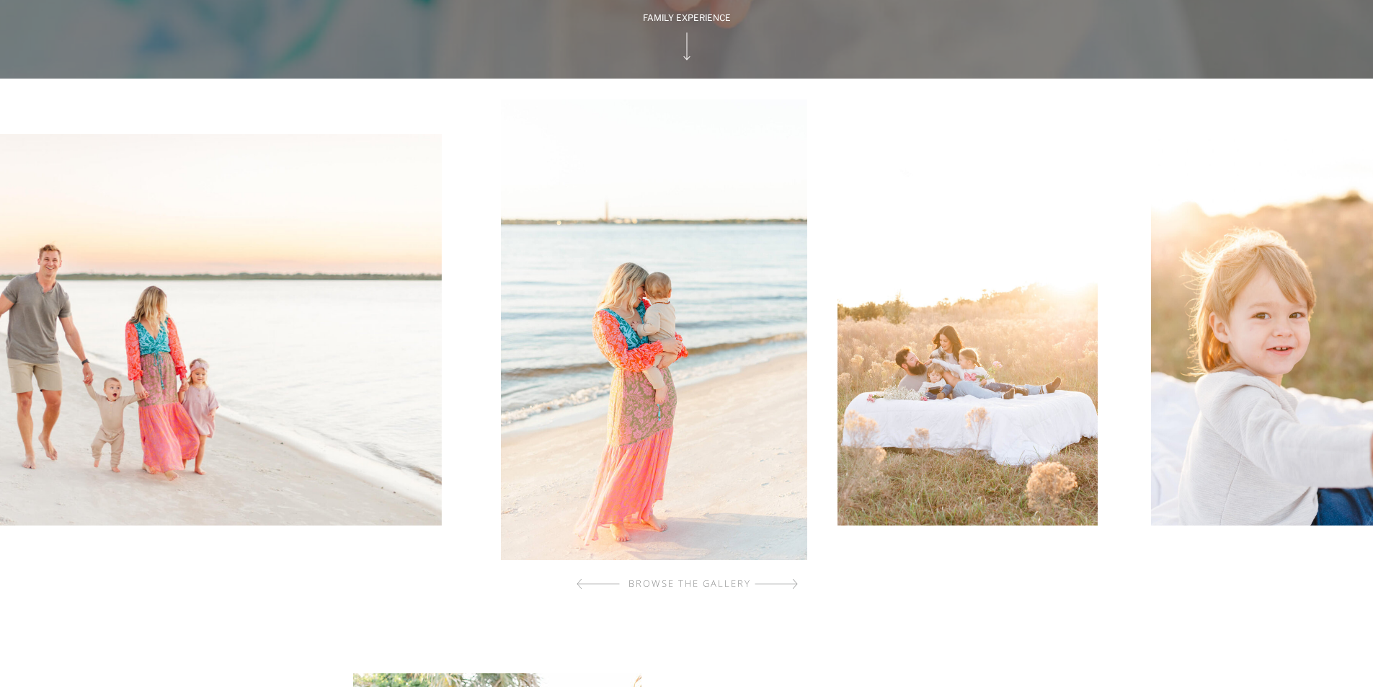
click at [837, 349] on img at bounding box center [967, 329] width 260 height 391
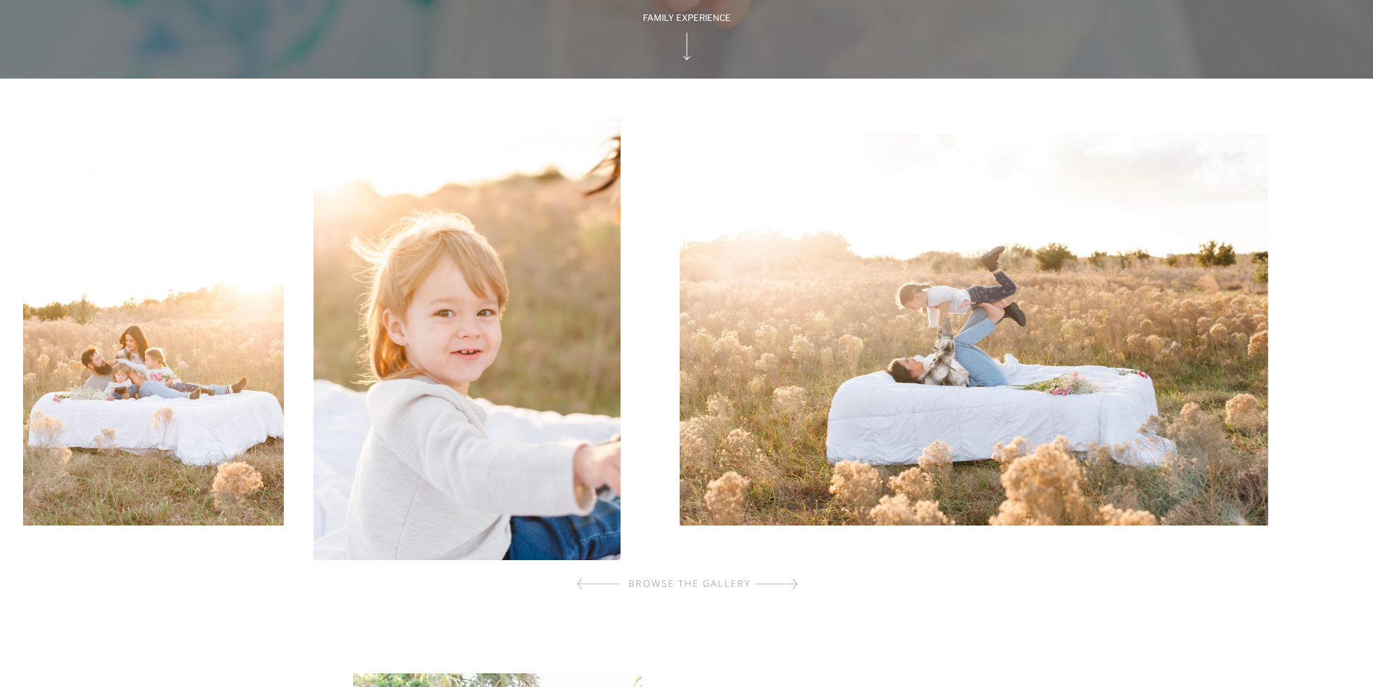
click at [680, 412] on img at bounding box center [974, 329] width 588 height 391
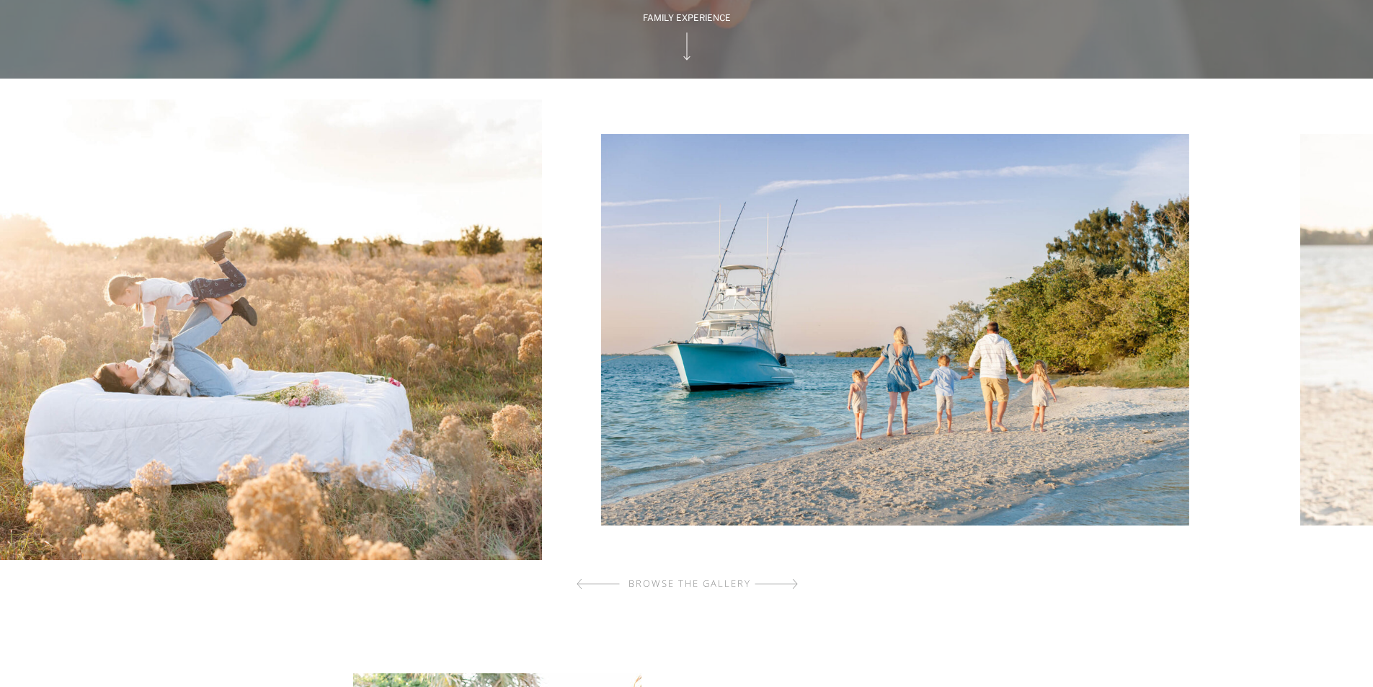
click at [412, 392] on img at bounding box center [197, 329] width 692 height 461
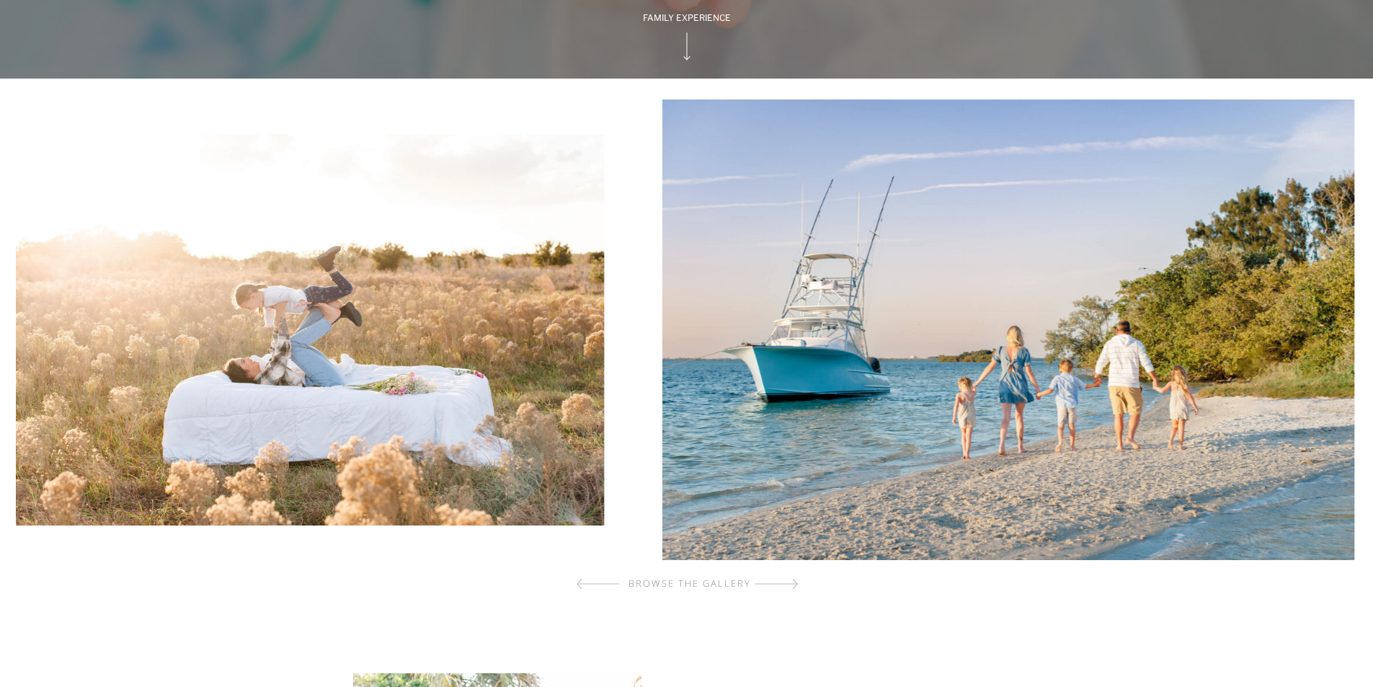
click at [682, 329] on img at bounding box center [1009, 329] width 692 height 461
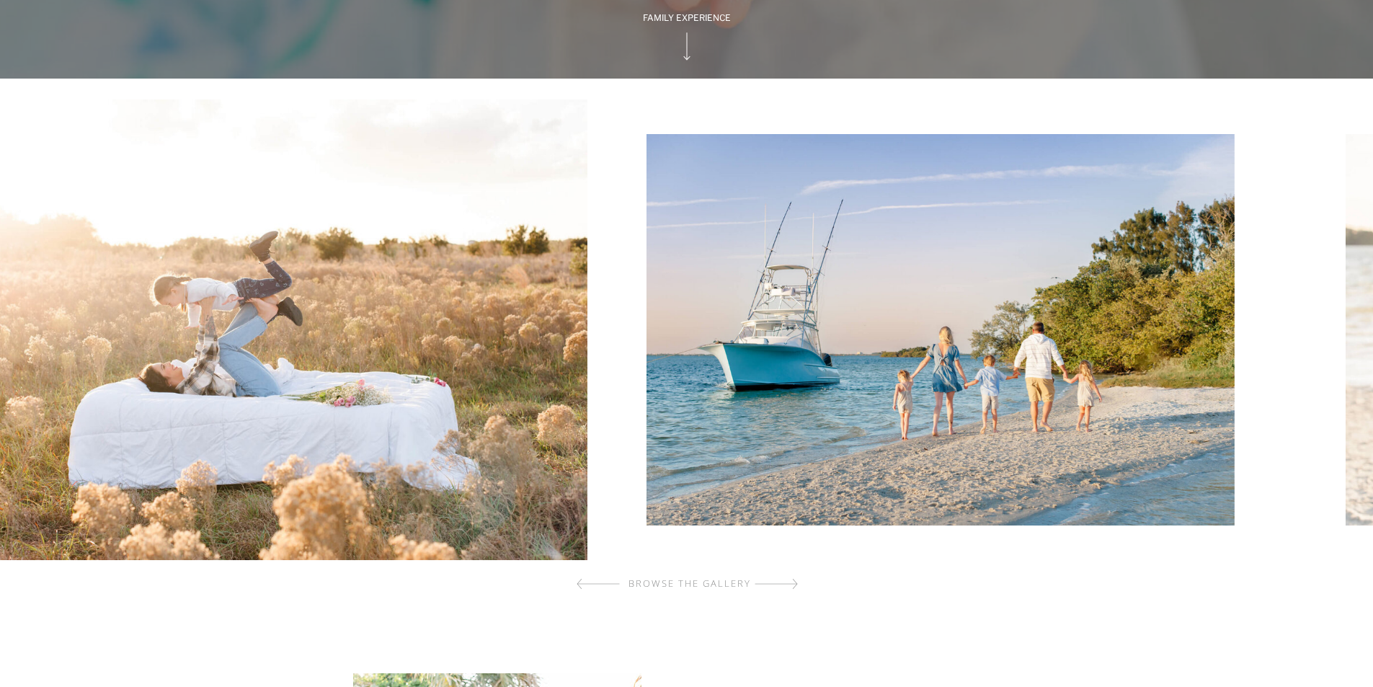
click at [434, 406] on img at bounding box center [242, 329] width 692 height 461
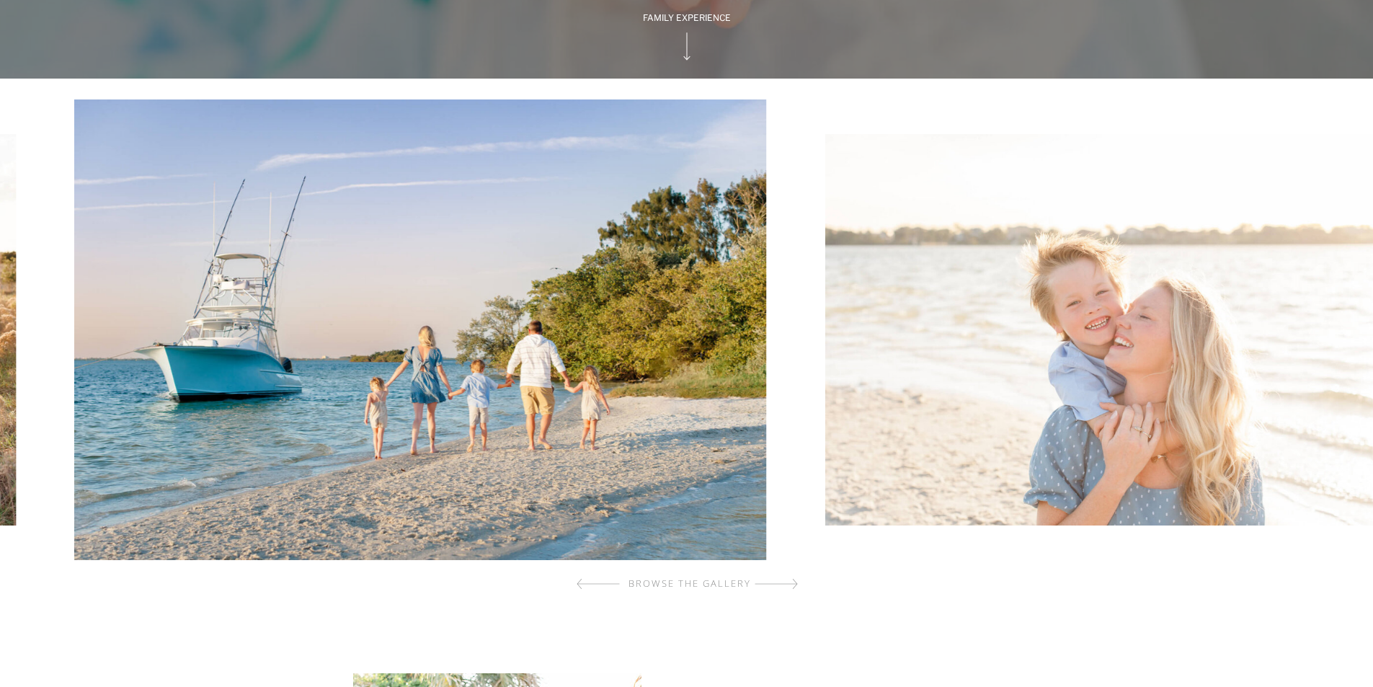
click at [595, 440] on img at bounding box center [421, 329] width 692 height 461
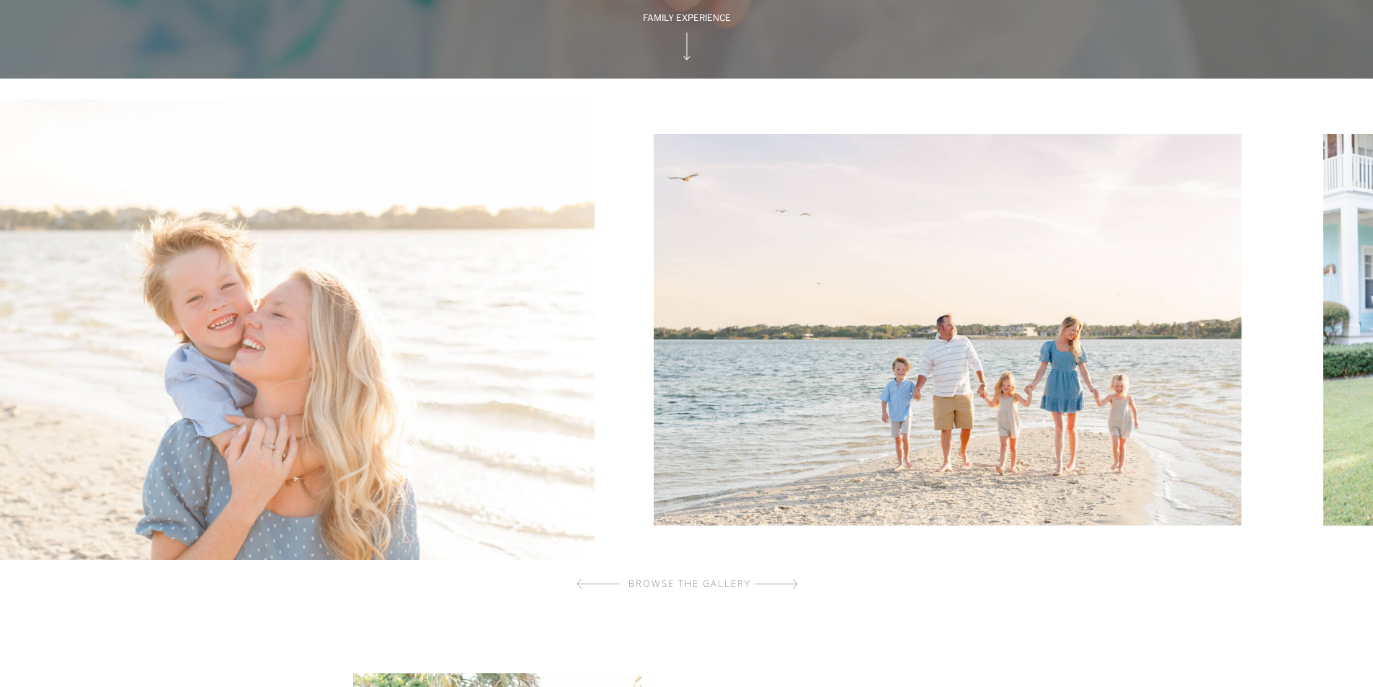
click at [442, 451] on img at bounding box center [249, 329] width 692 height 461
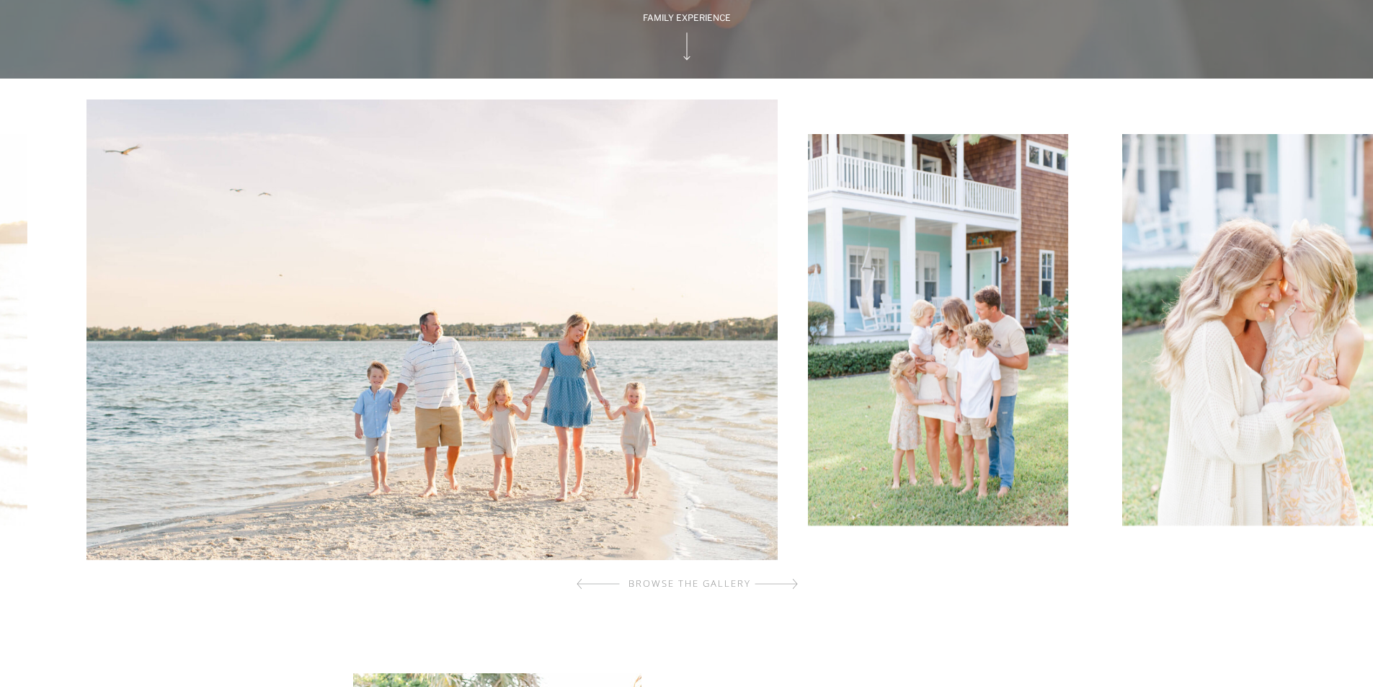
click at [636, 412] on img at bounding box center [432, 329] width 692 height 461
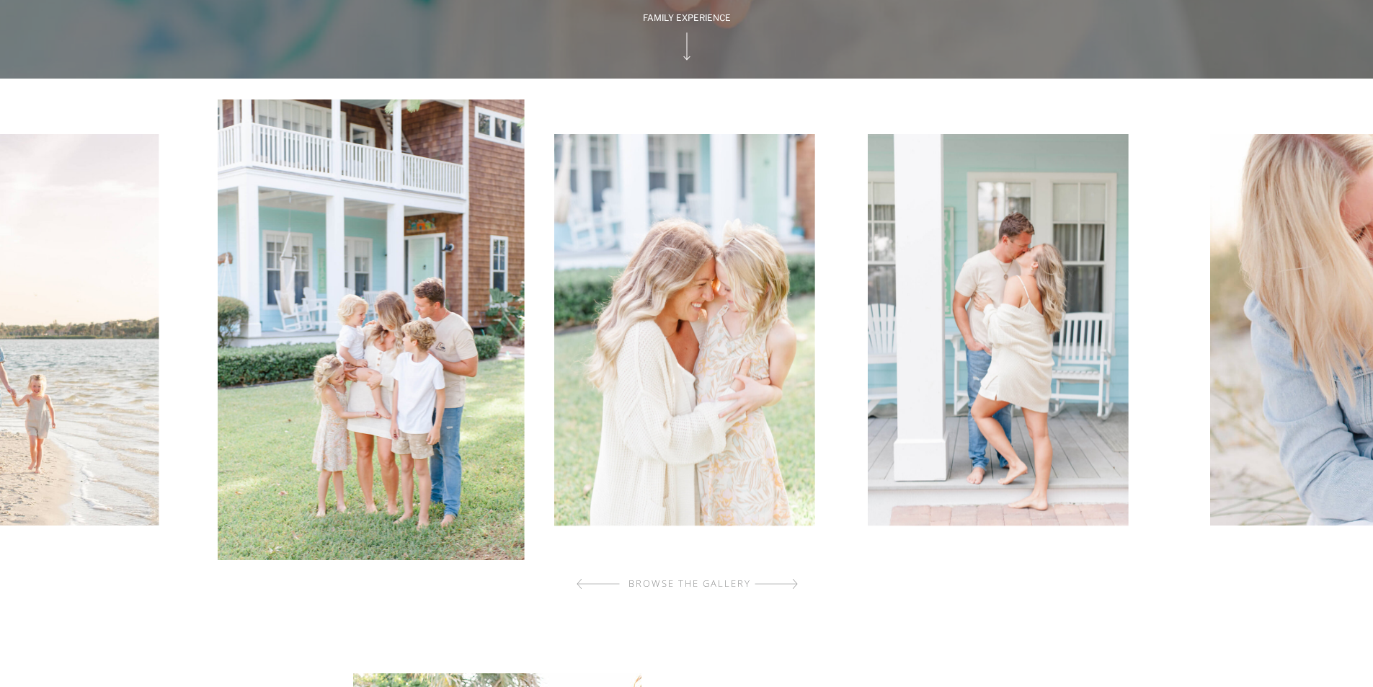
click at [730, 432] on img at bounding box center [684, 329] width 260 height 391
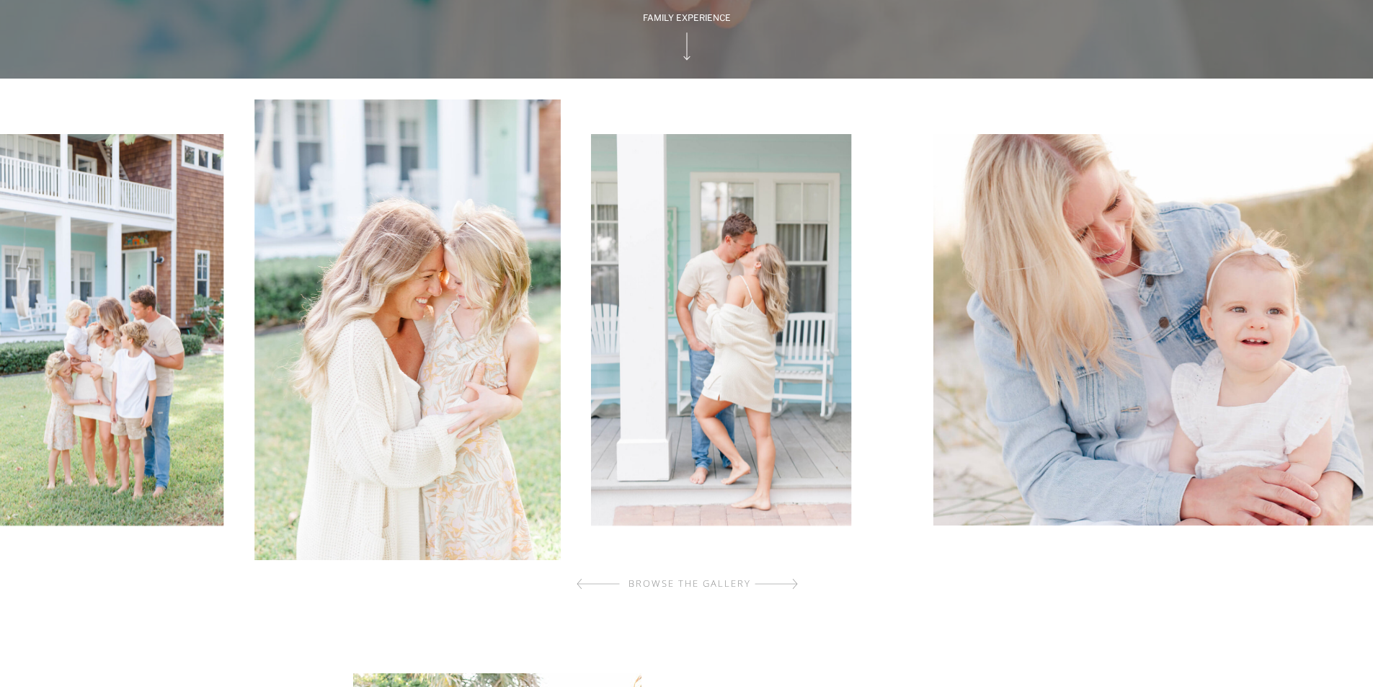
click at [731, 470] on img at bounding box center [721, 329] width 260 height 391
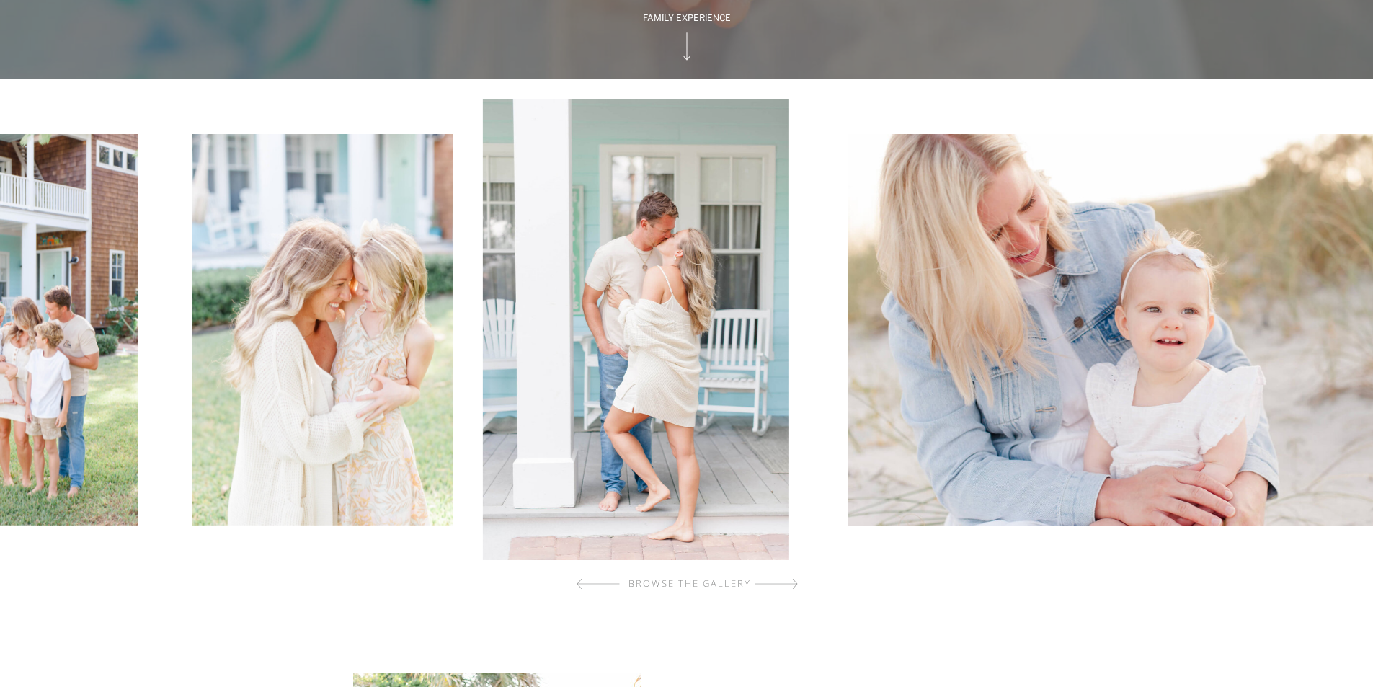
click at [848, 479] on img at bounding box center [1142, 329] width 588 height 391
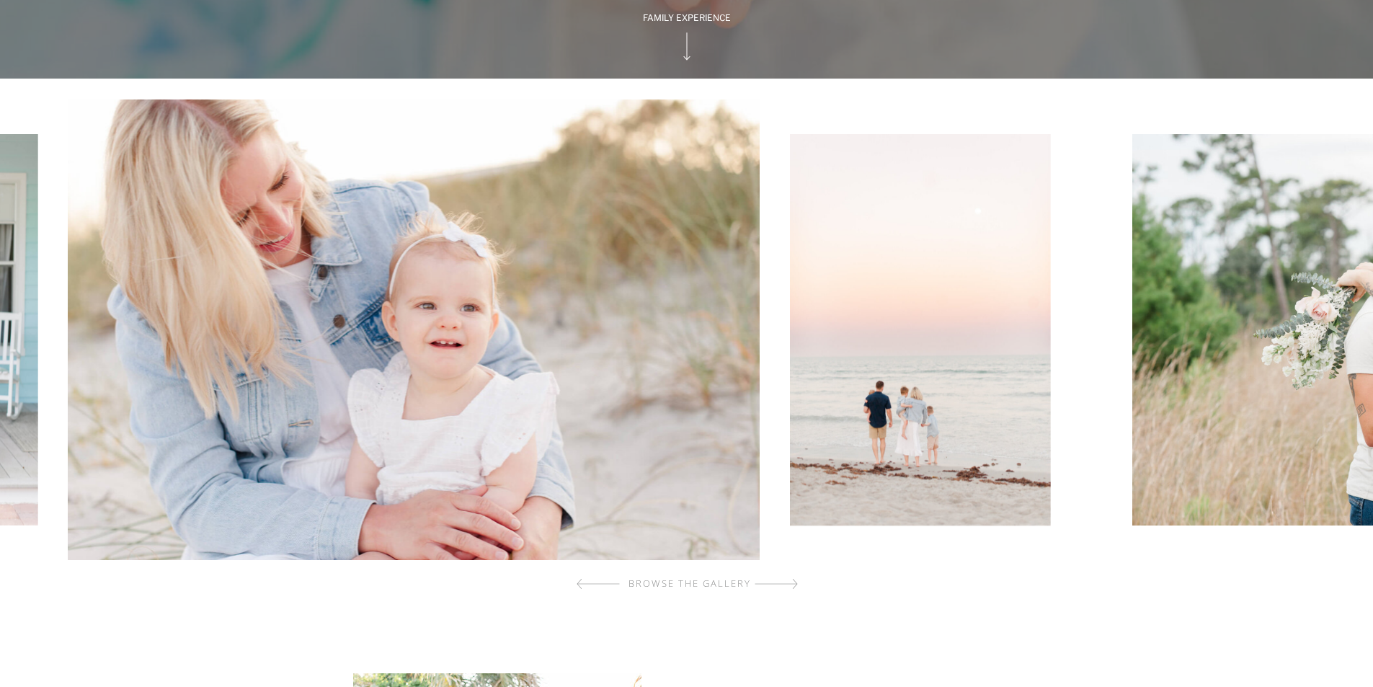
click at [455, 450] on img at bounding box center [414, 329] width 692 height 461
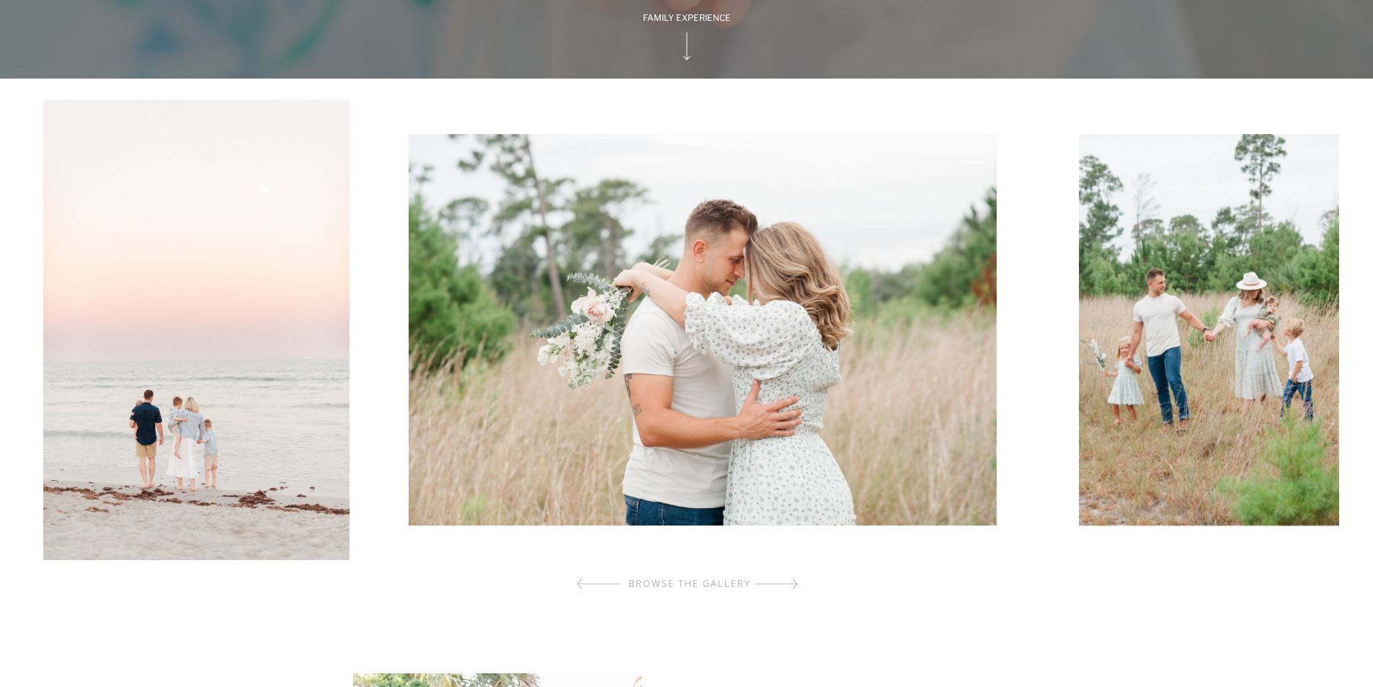
click at [541, 412] on img at bounding box center [703, 329] width 588 height 391
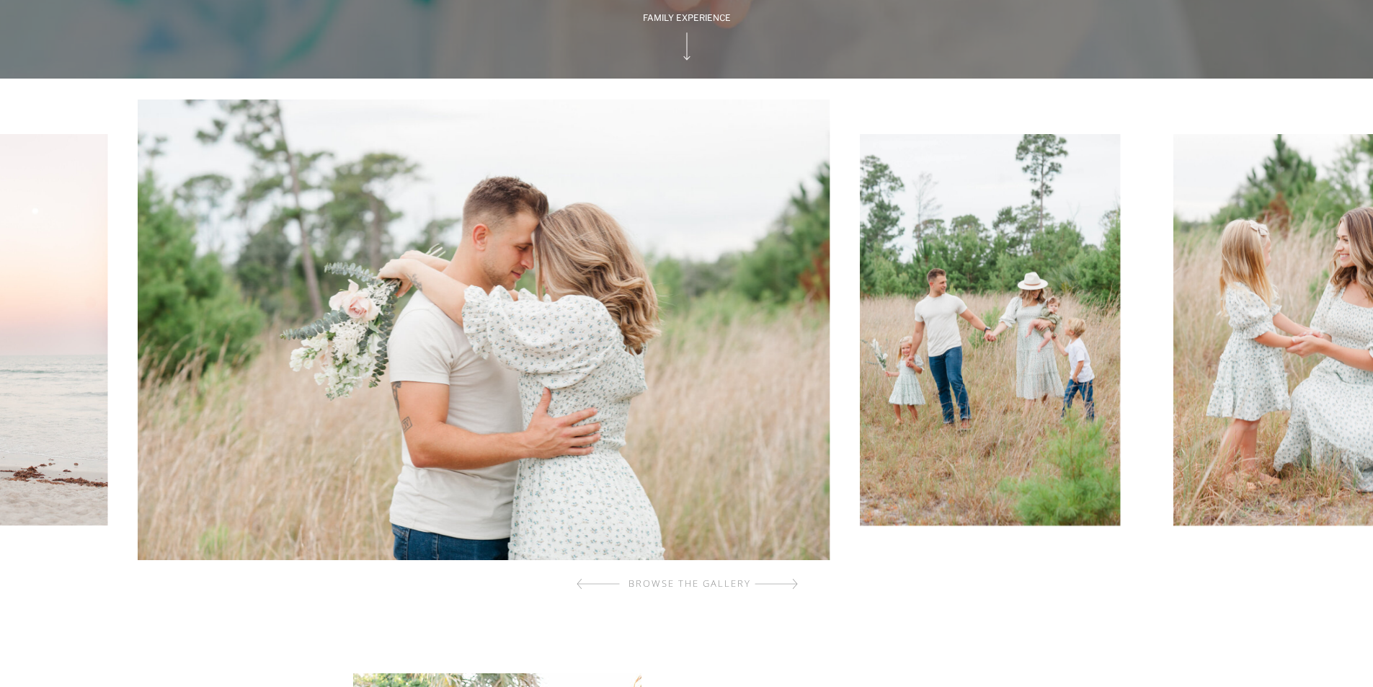
click at [860, 420] on img at bounding box center [990, 329] width 260 height 391
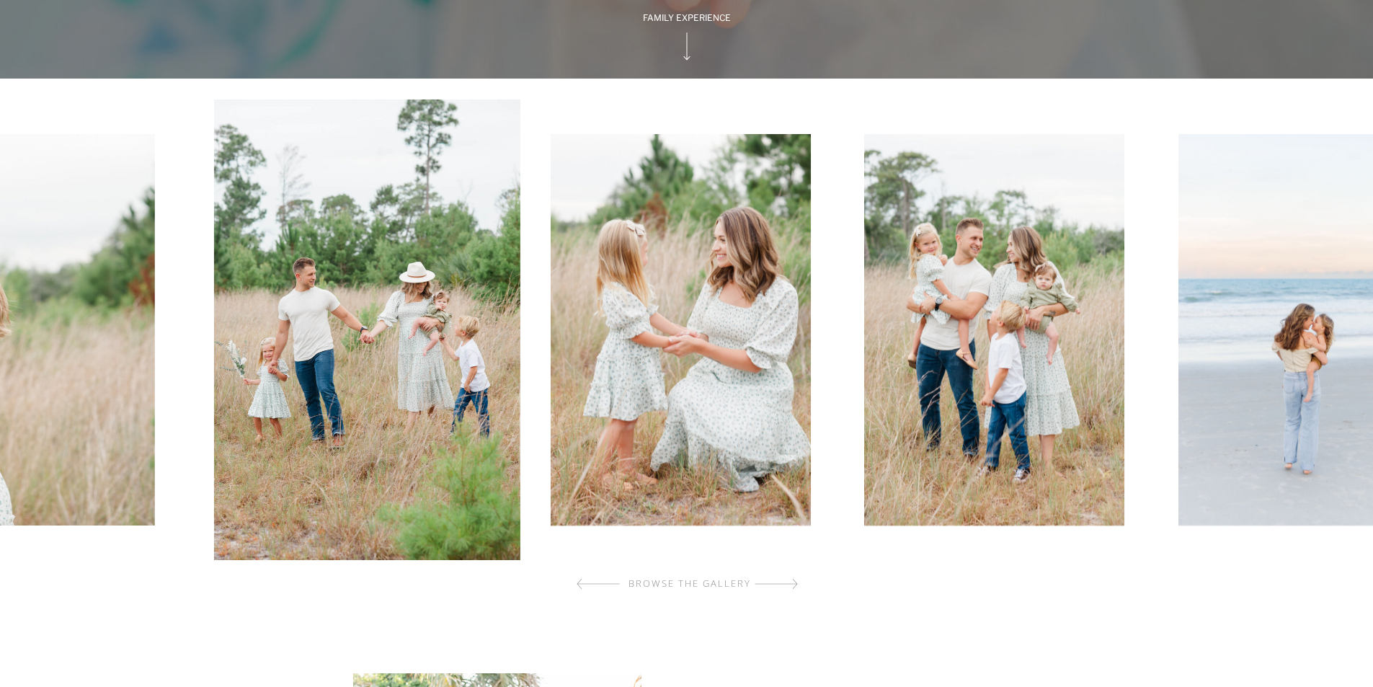
click at [710, 437] on img at bounding box center [681, 329] width 260 height 391
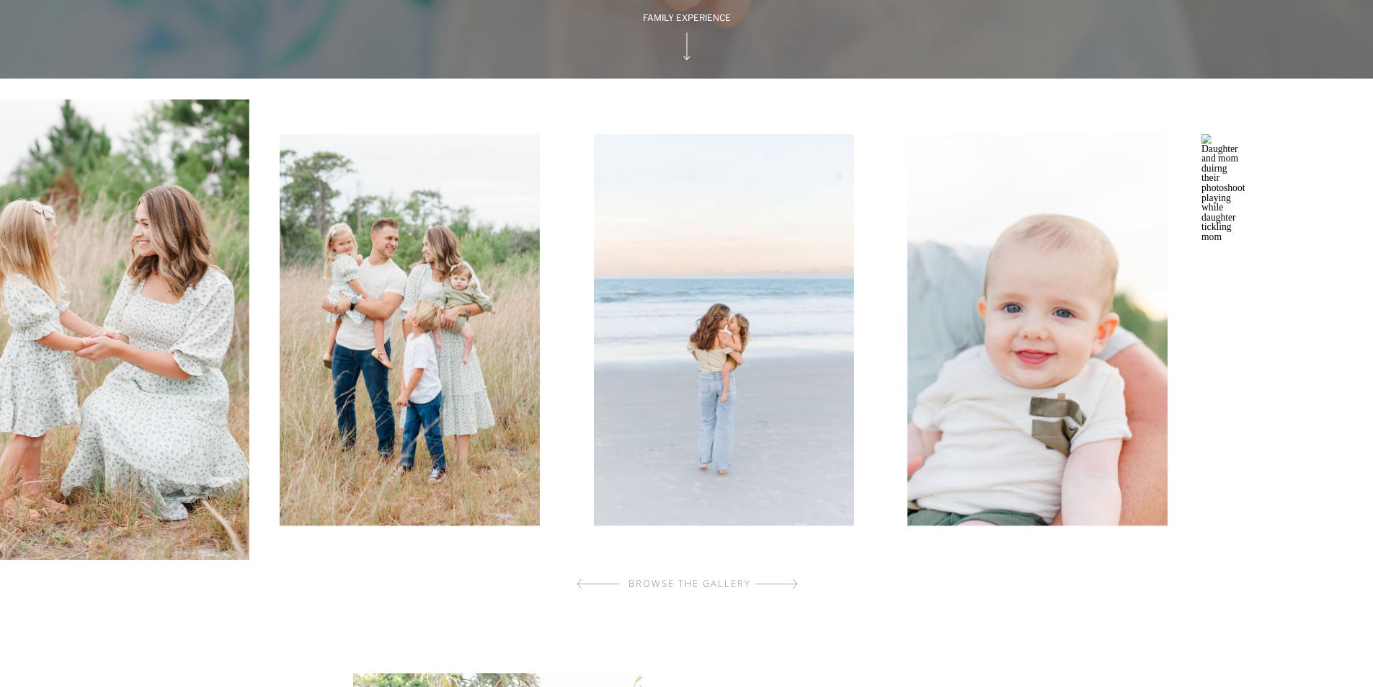
click at [497, 430] on img at bounding box center [410, 329] width 260 height 391
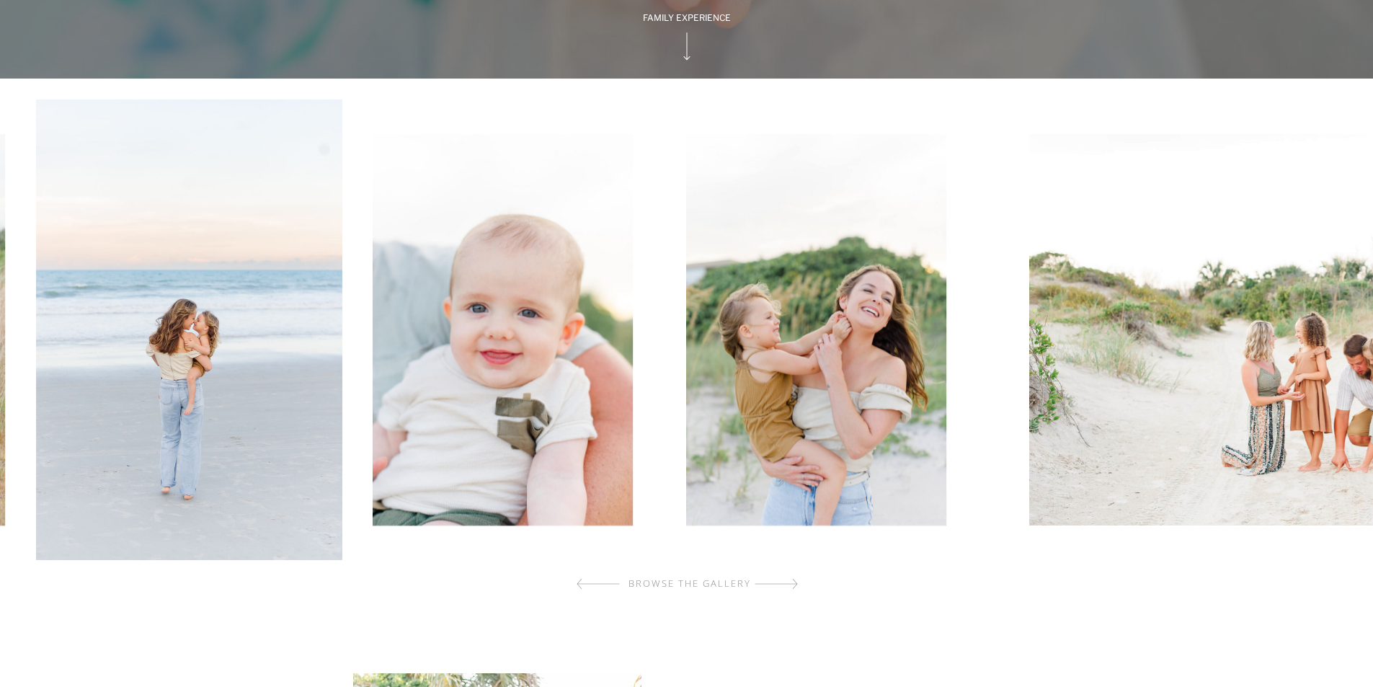
click at [511, 437] on img at bounding box center [503, 329] width 260 height 391
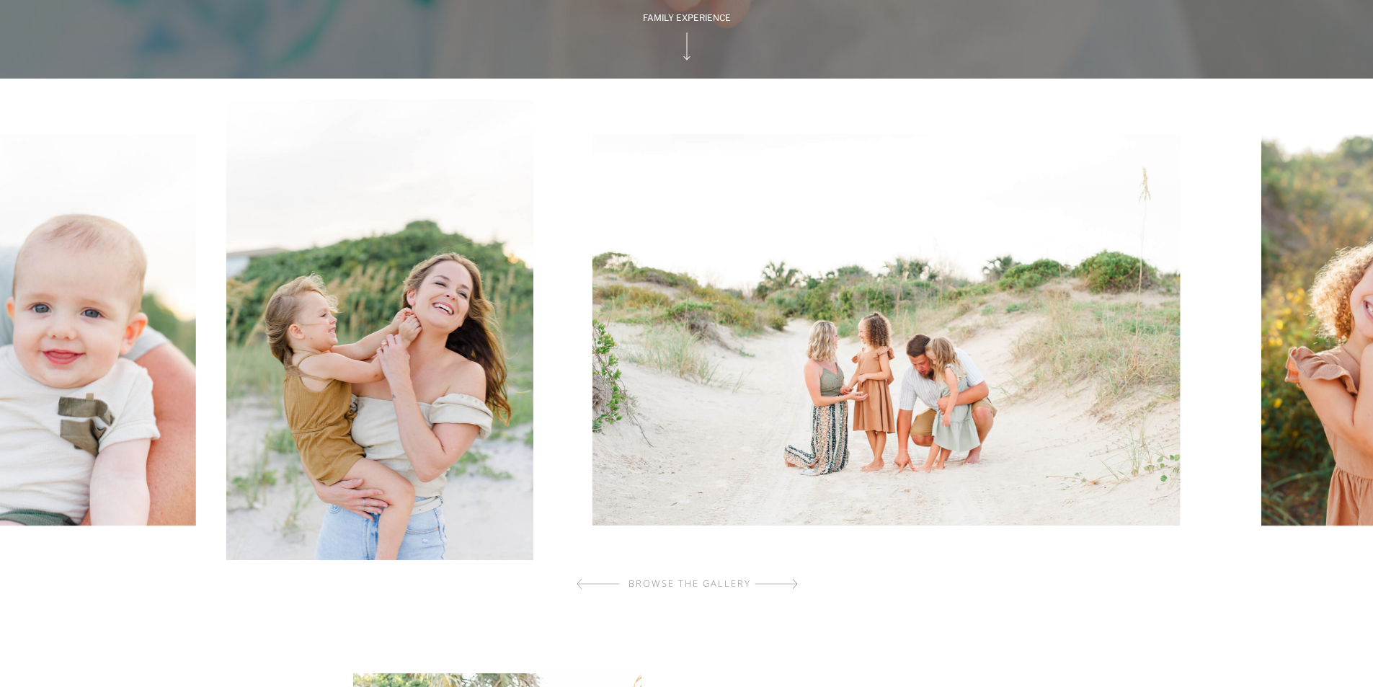
click at [592, 459] on img at bounding box center [886, 329] width 588 height 391
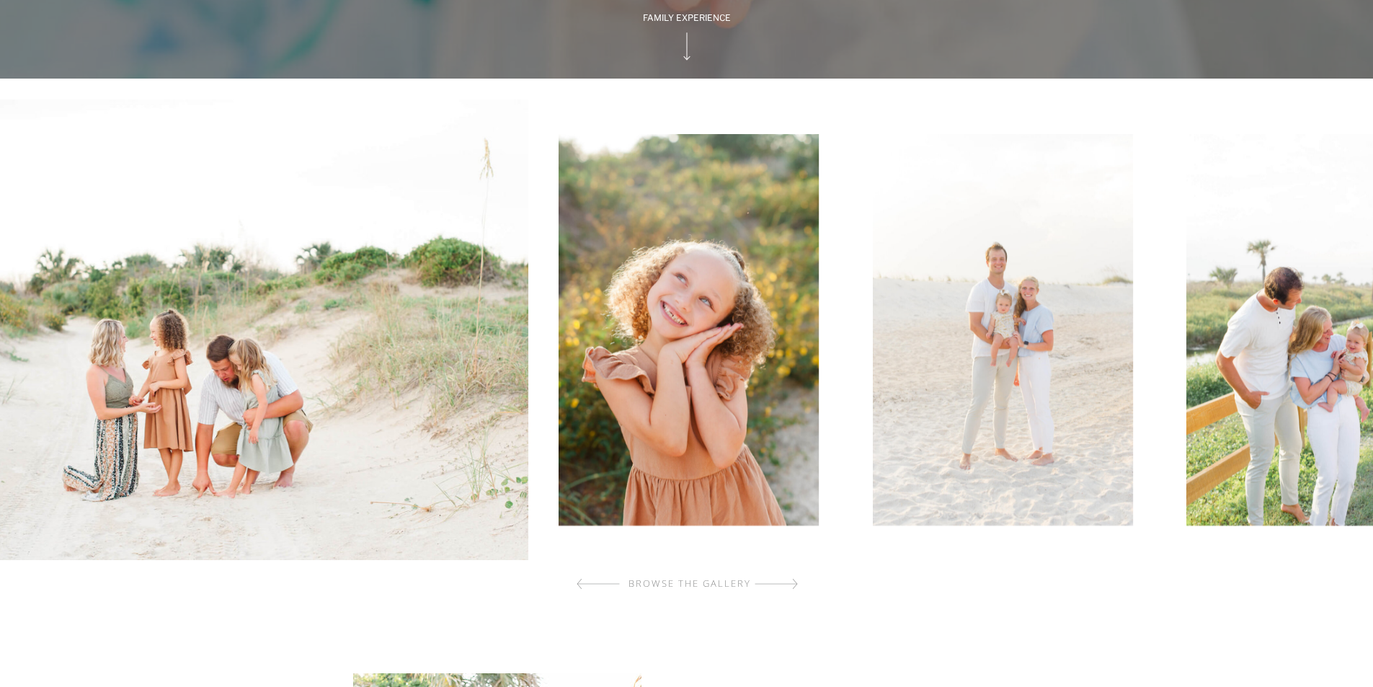
click at [473, 471] on img at bounding box center [183, 329] width 692 height 461
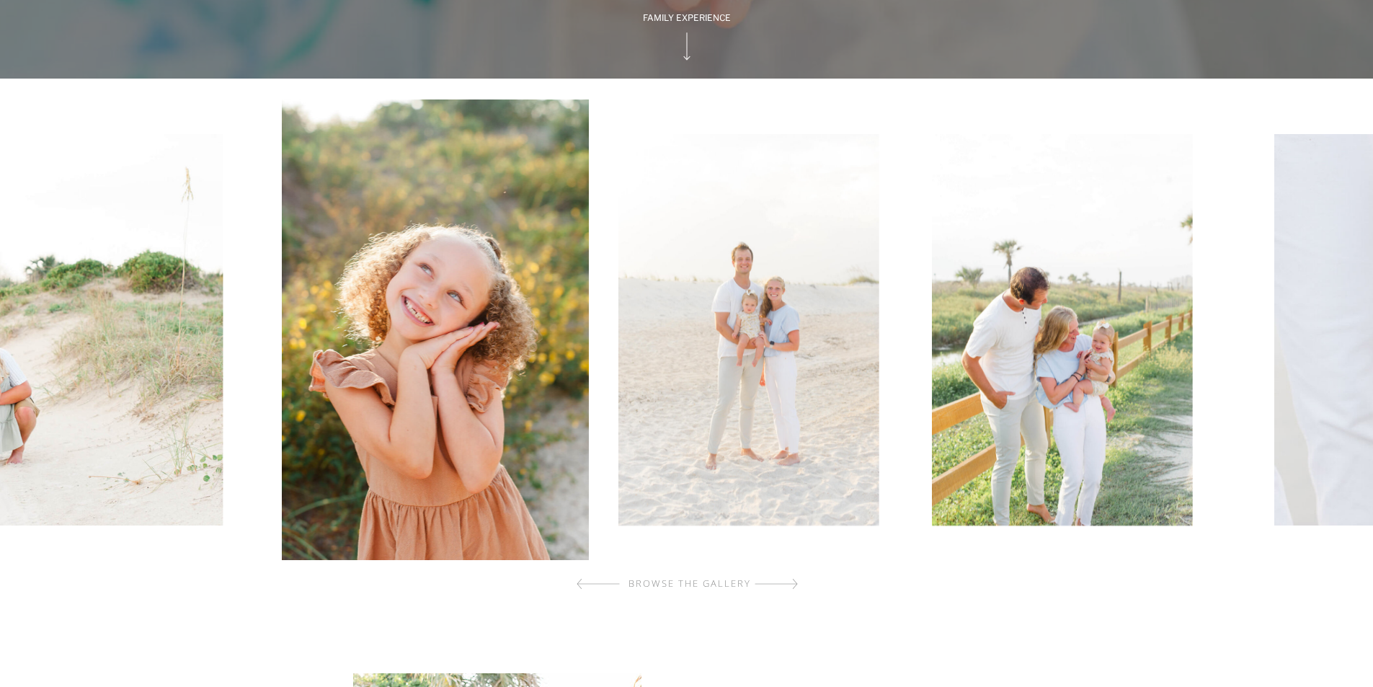
click at [356, 550] on div at bounding box center [689, 329] width 1380 height 461
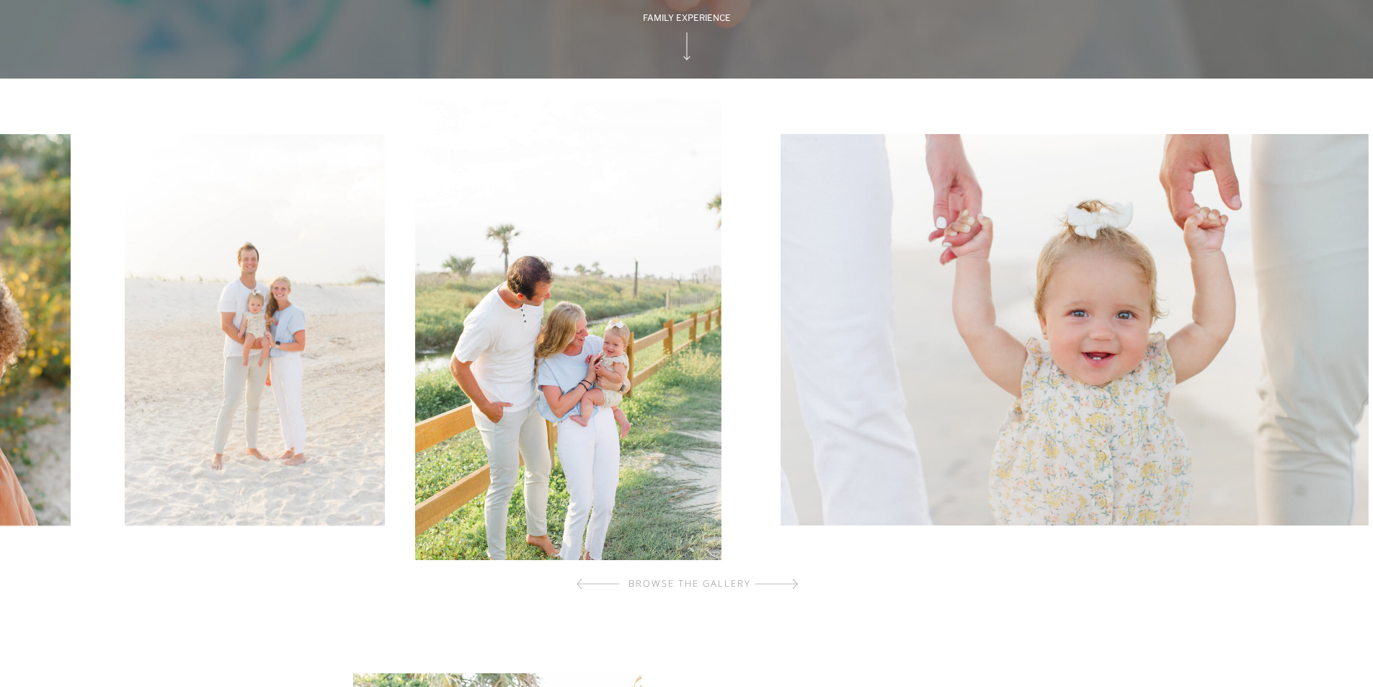
click at [780, 390] on img at bounding box center [1074, 329] width 588 height 391
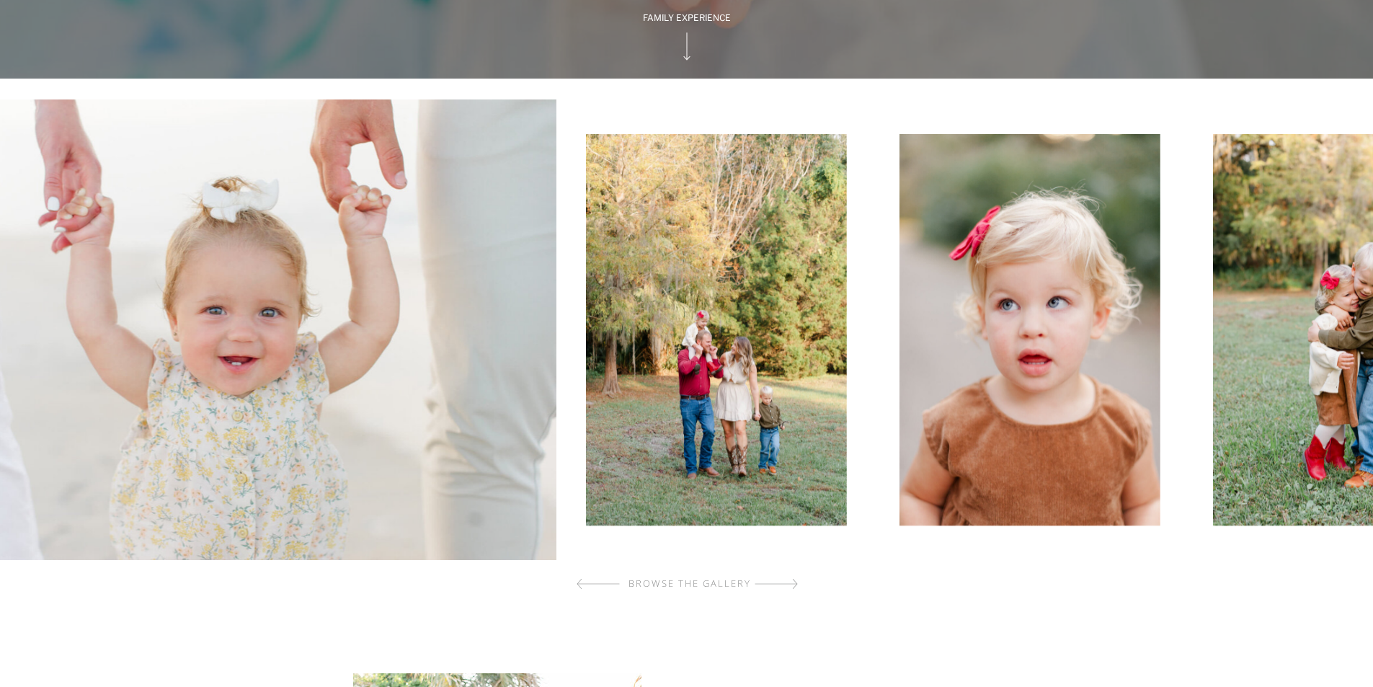
click at [608, 429] on img at bounding box center [716, 329] width 260 height 391
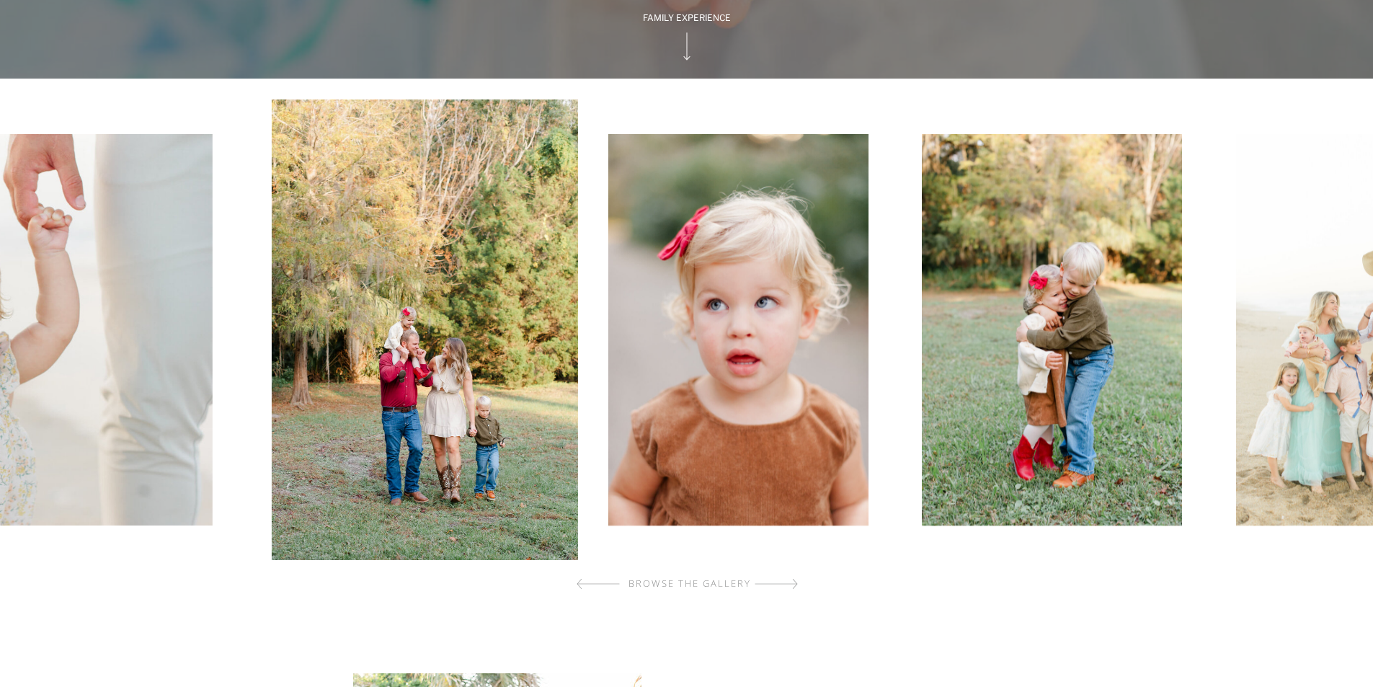
click at [765, 399] on img at bounding box center [738, 329] width 260 height 391
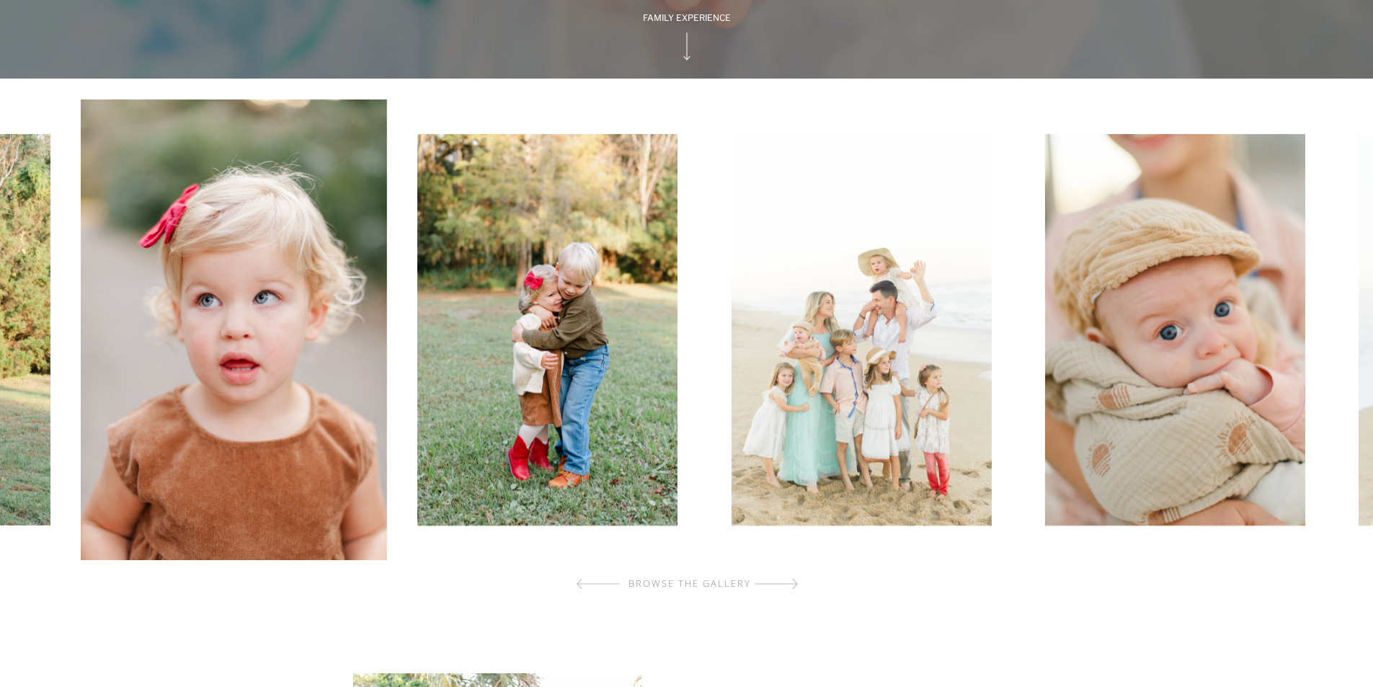
click at [730, 418] on div at bounding box center [689, 329] width 1380 height 461
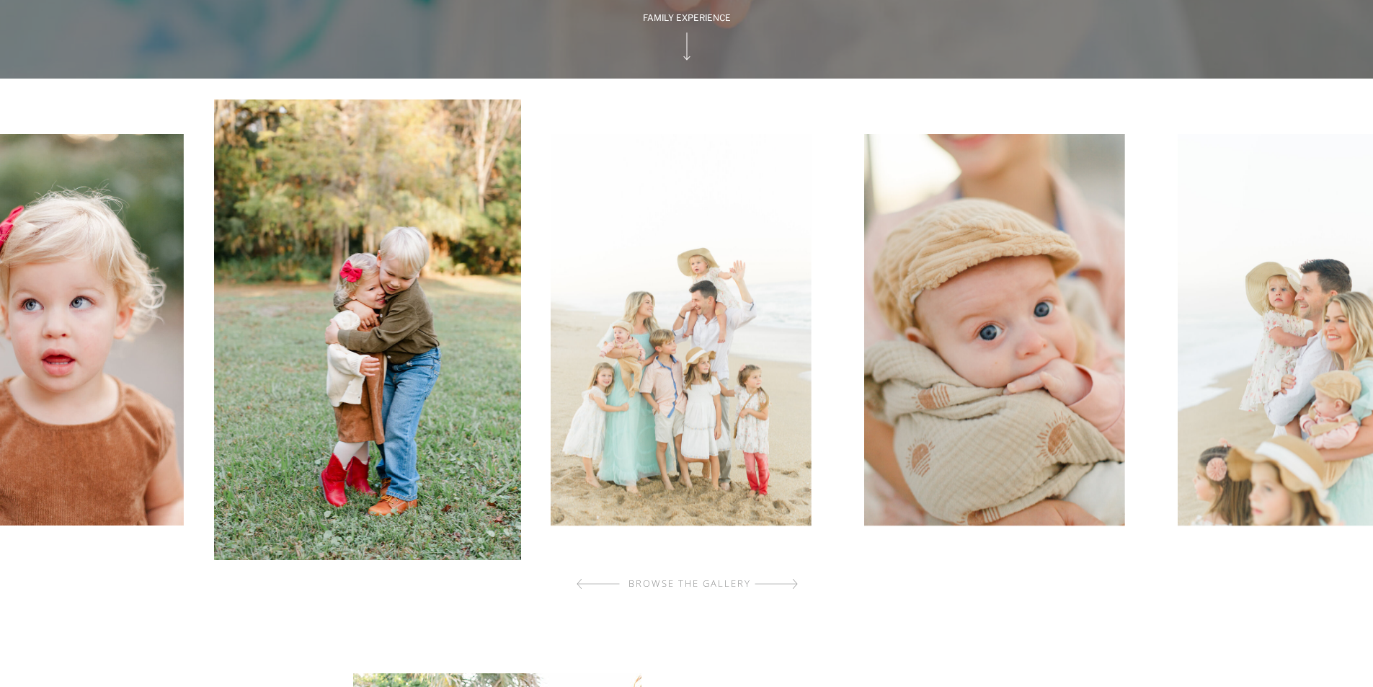
click at [589, 404] on div at bounding box center [689, 329] width 1380 height 461
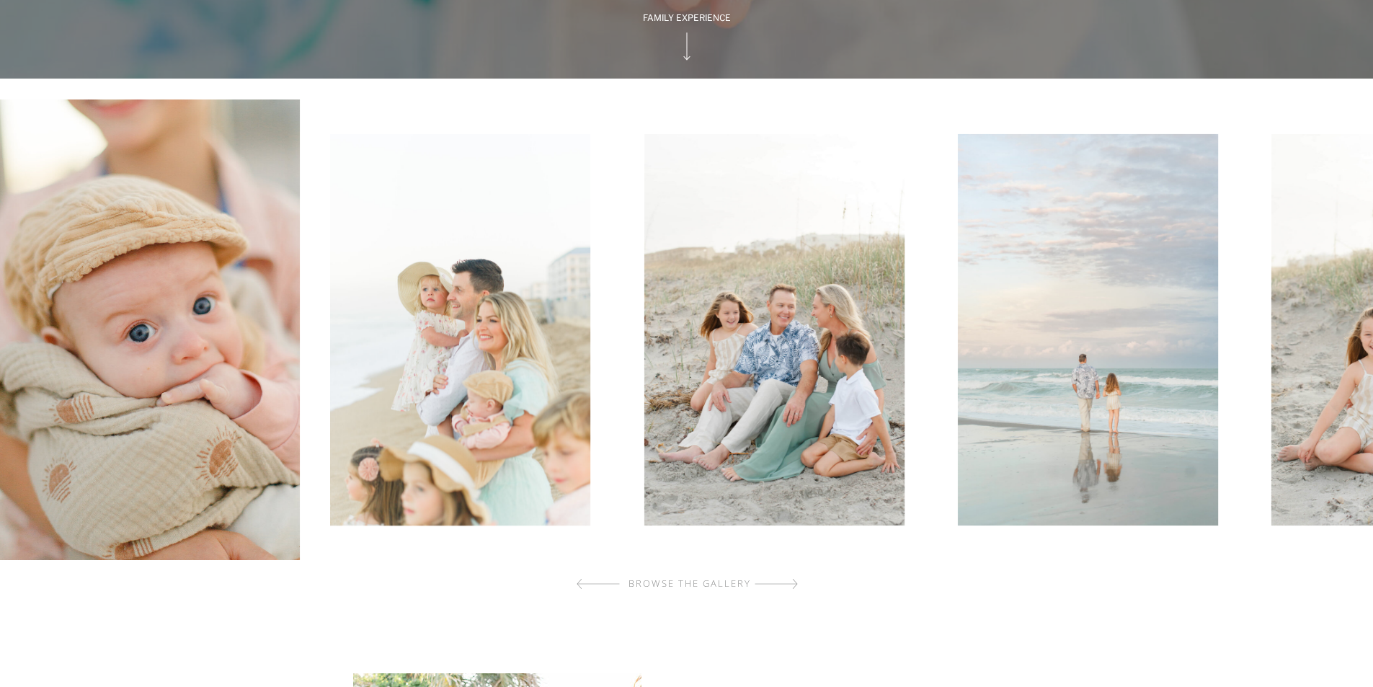
click at [528, 364] on img at bounding box center [460, 329] width 260 height 391
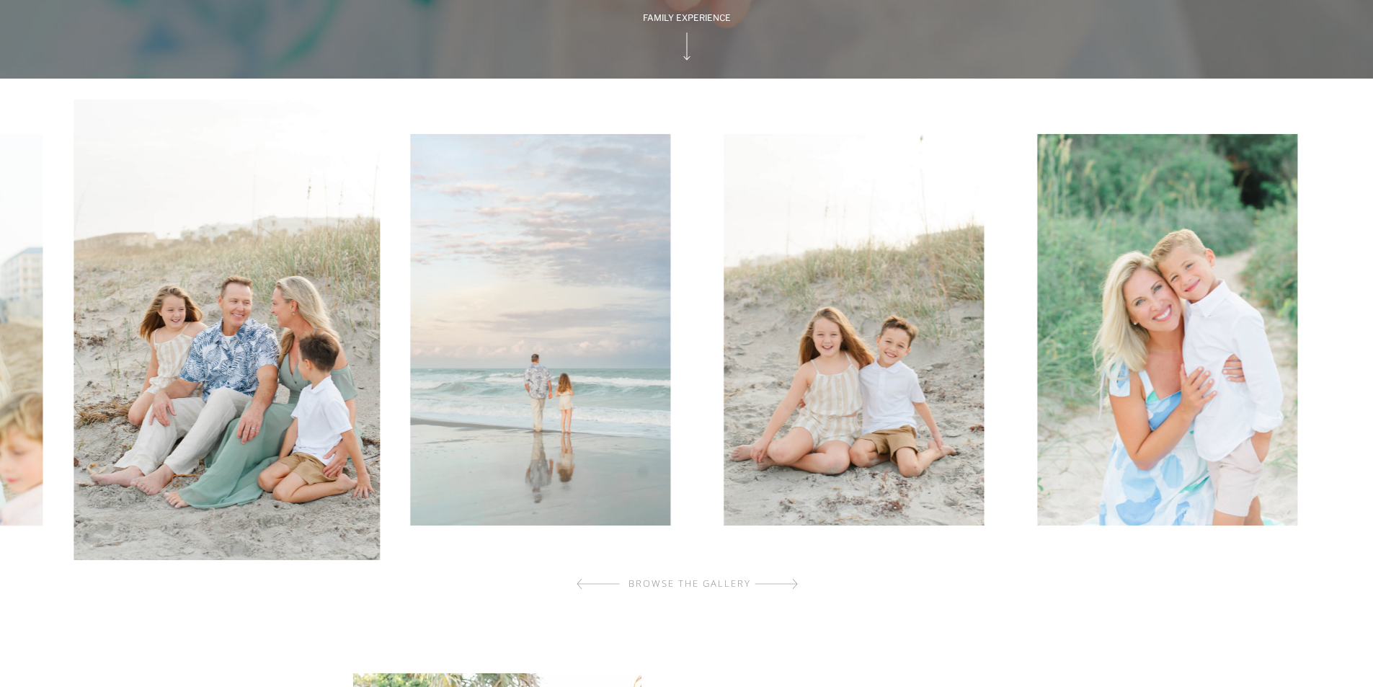
click at [571, 398] on div at bounding box center [764, 329] width 1380 height 461
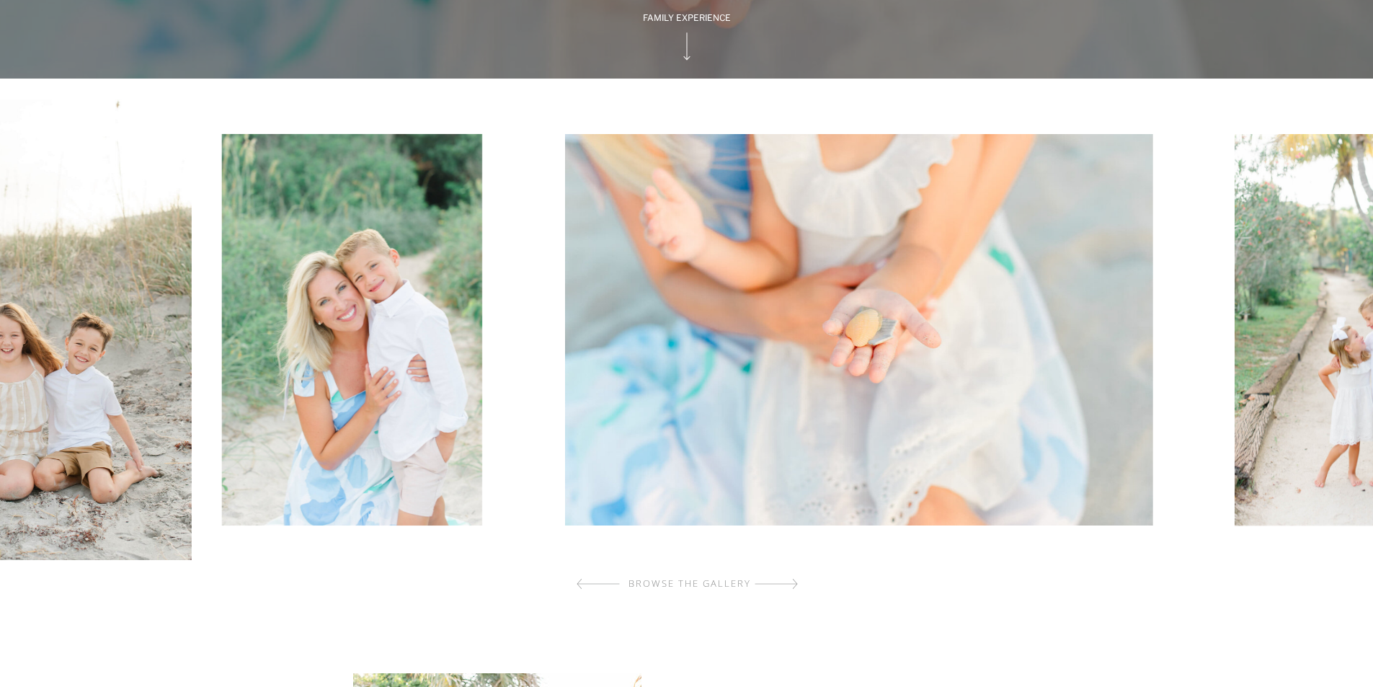
click at [463, 355] on img at bounding box center [352, 329] width 260 height 391
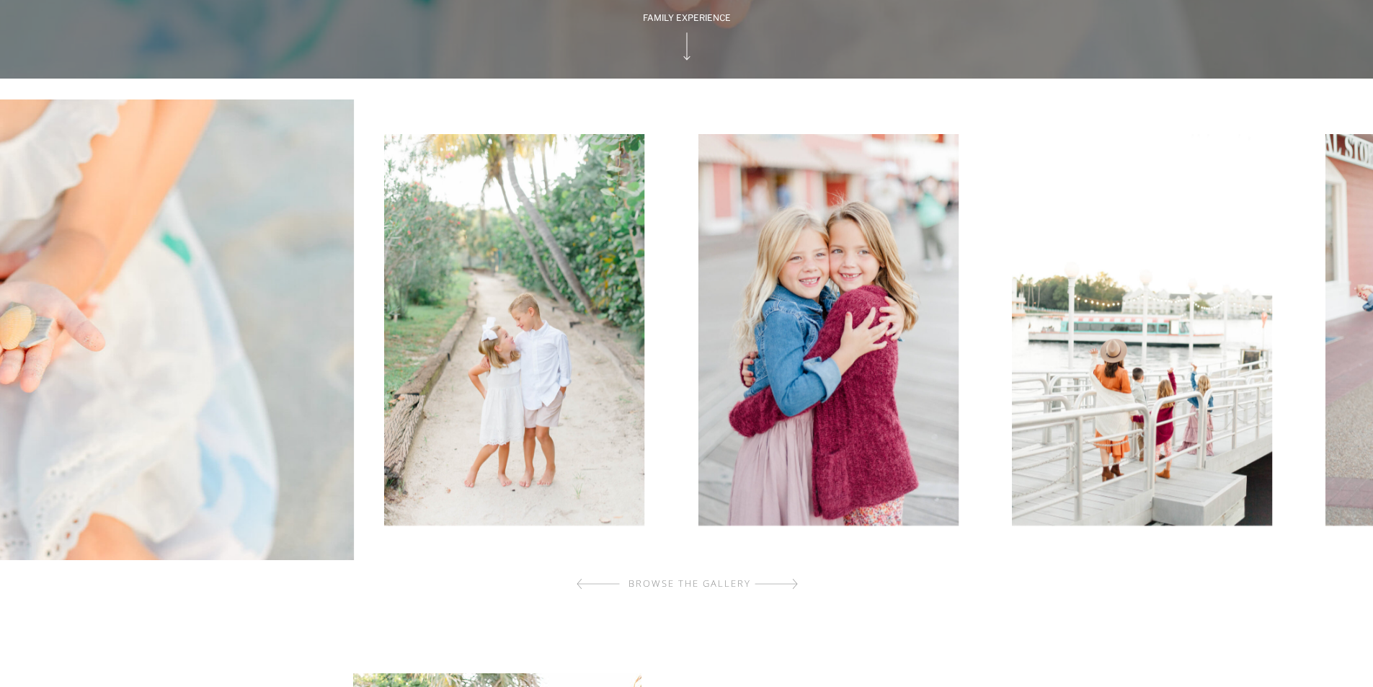
click at [401, 347] on img at bounding box center [514, 329] width 260 height 391
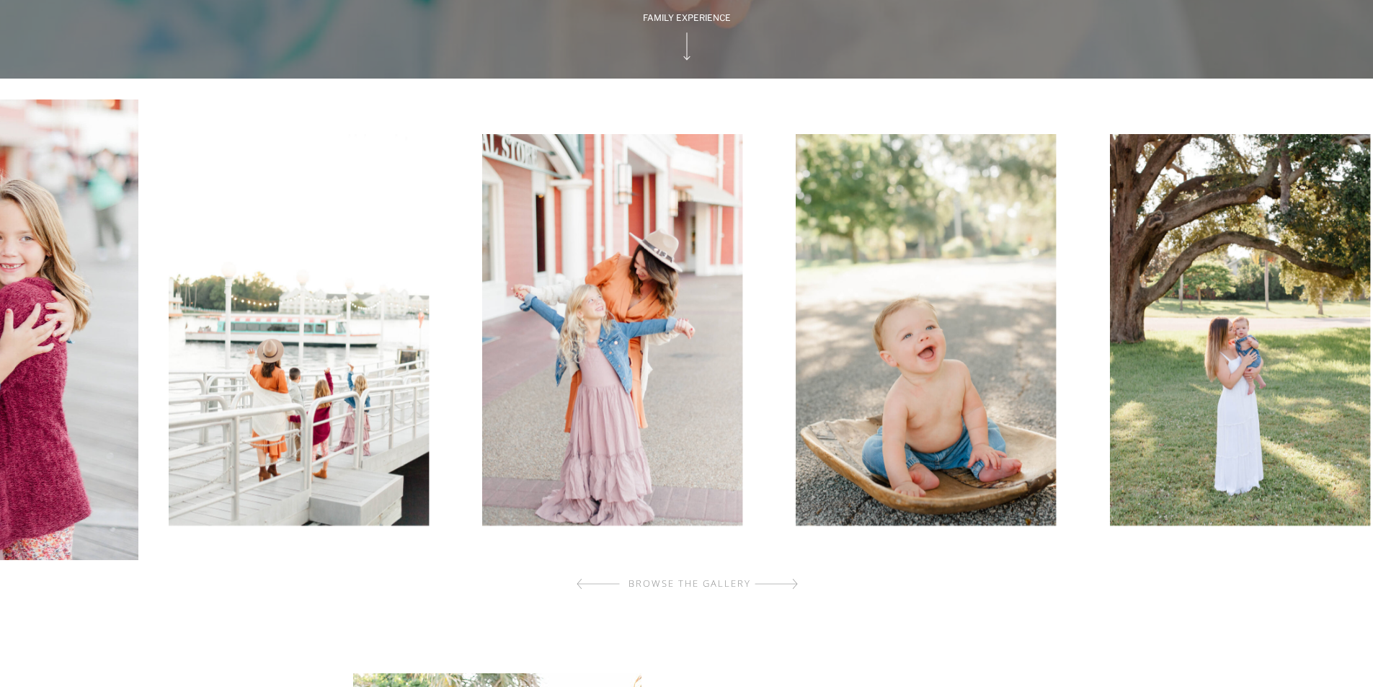
click at [406, 330] on img at bounding box center [299, 329] width 260 height 391
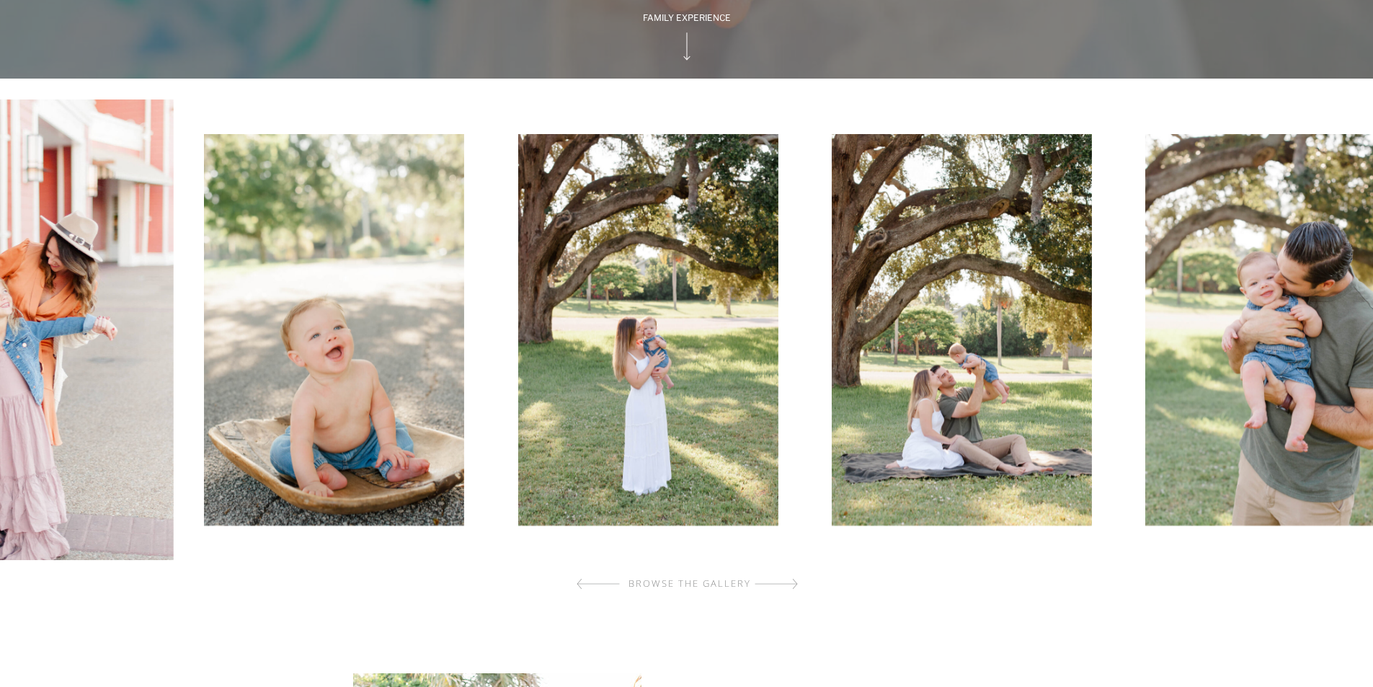
click at [427, 348] on img at bounding box center [334, 329] width 260 height 391
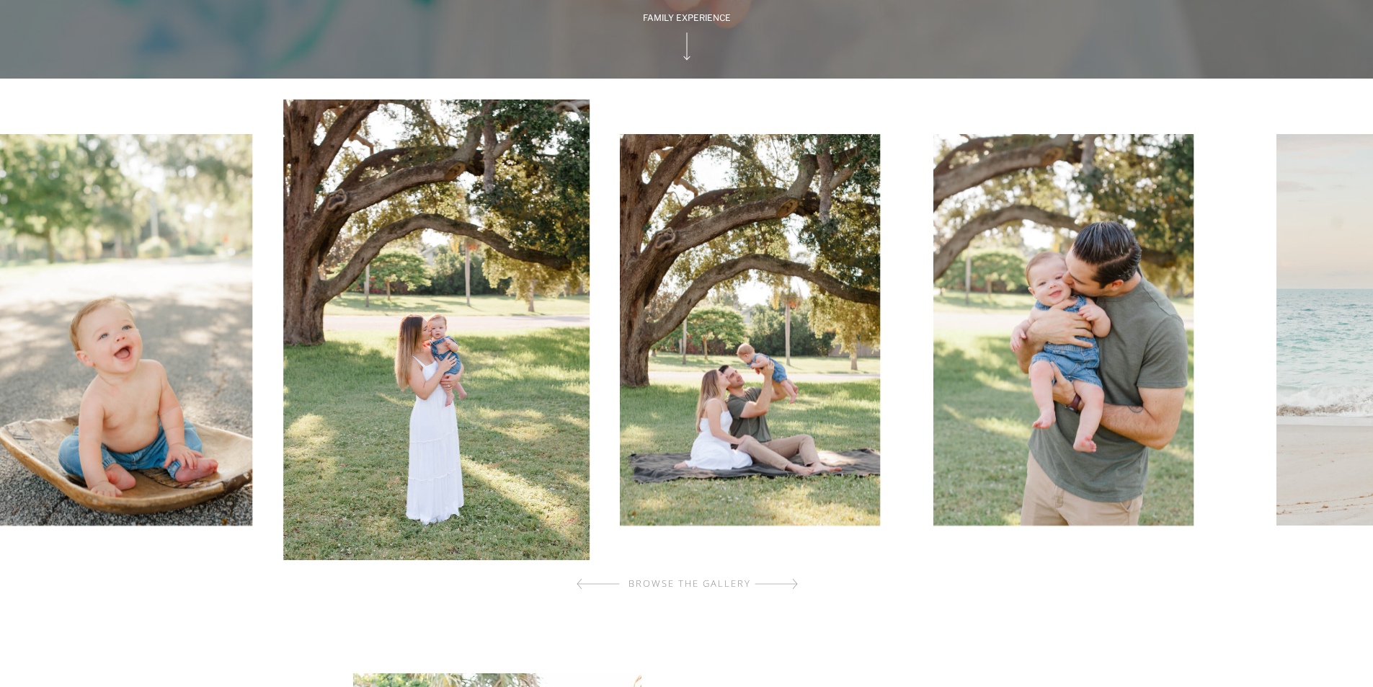
click at [631, 350] on img at bounding box center [750, 329] width 260 height 391
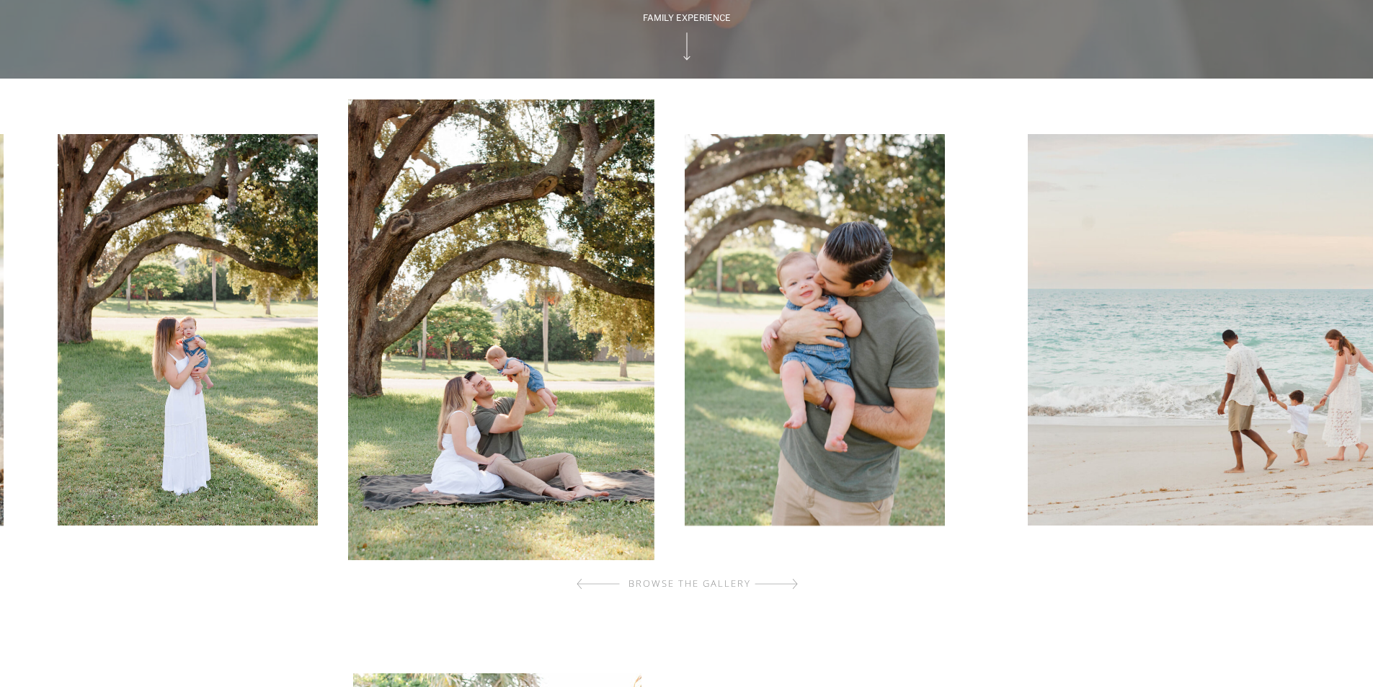
click at [581, 382] on div at bounding box center [689, 329] width 1380 height 461
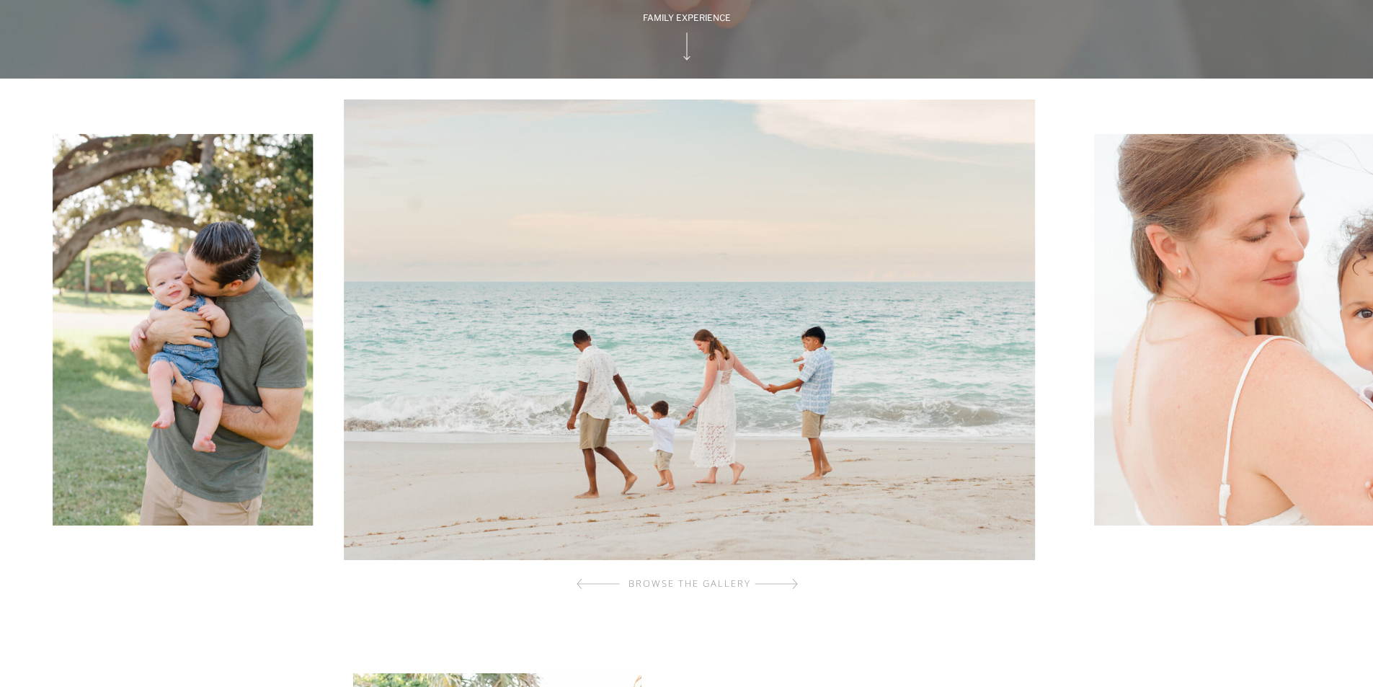
click at [426, 382] on div at bounding box center [689, 329] width 1380 height 461
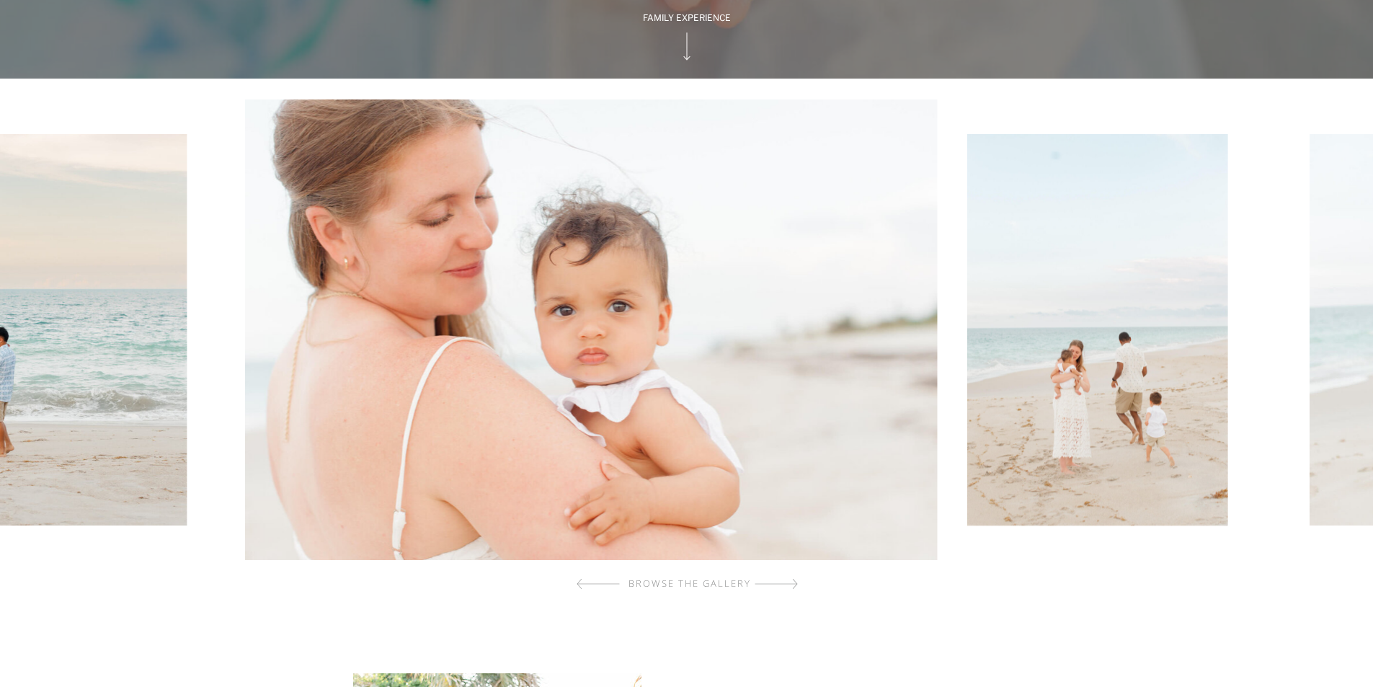
click at [967, 391] on img at bounding box center [1097, 329] width 260 height 391
